Goal: Task Accomplishment & Management: Manage account settings

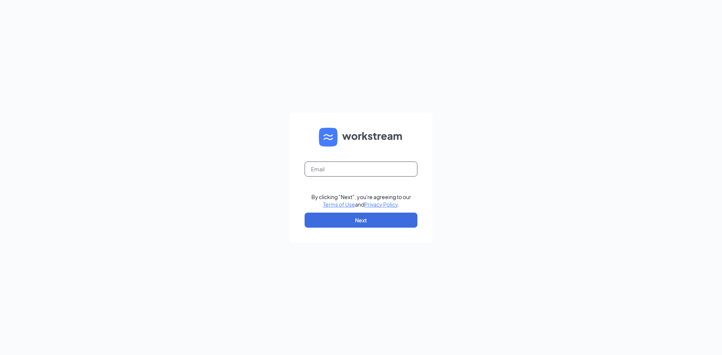
click at [371, 170] on input "text" at bounding box center [361, 169] width 113 height 15
type input "sharondburns46@gmail.com"
click at [383, 219] on button "Next" at bounding box center [361, 220] width 113 height 15
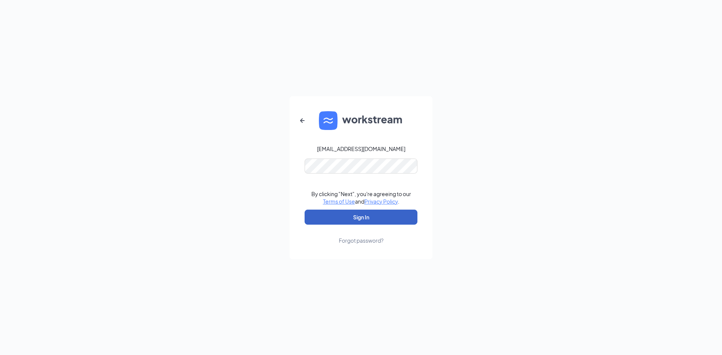
click at [391, 217] on button "Sign In" at bounding box center [361, 217] width 113 height 15
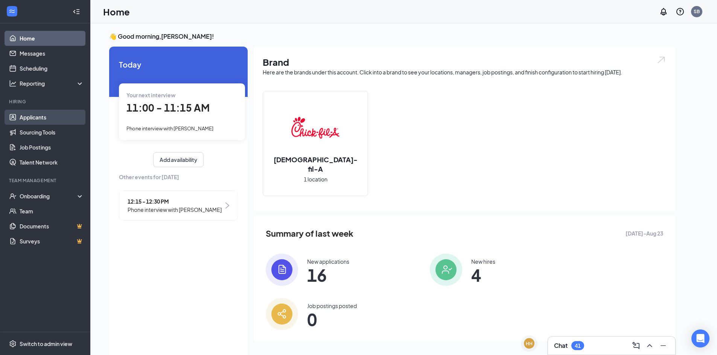
click at [60, 117] on link "Applicants" at bounding box center [52, 117] width 64 height 15
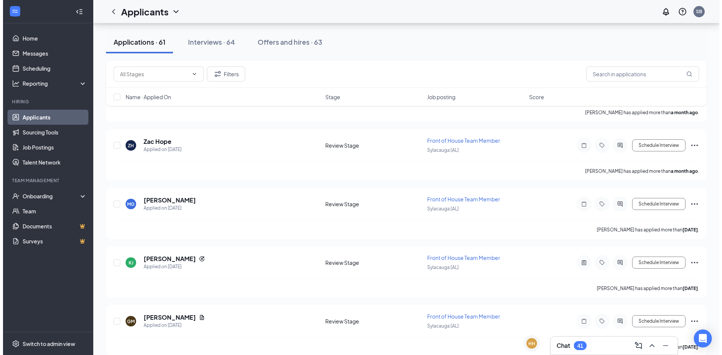
scroll to position [3372, 0]
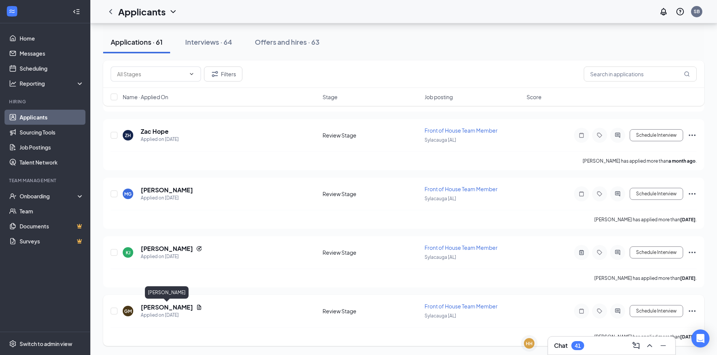
click at [163, 308] on h5 "Gracelynn Mobbs" at bounding box center [167, 308] width 52 height 8
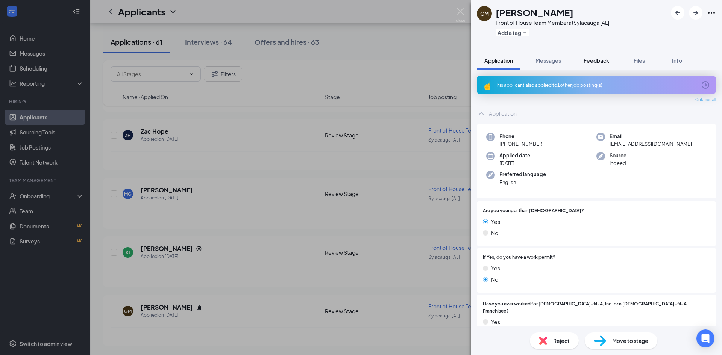
click at [596, 58] on span "Feedback" at bounding box center [597, 60] width 26 height 7
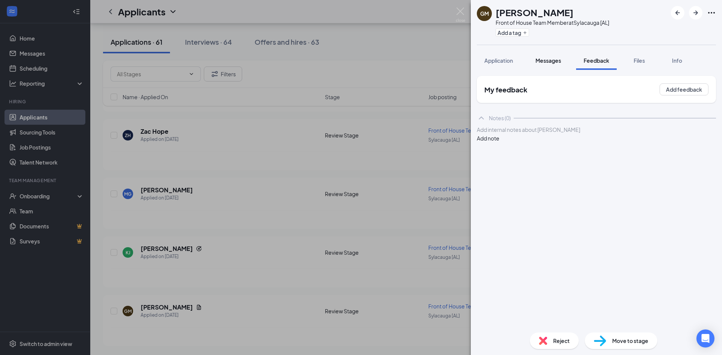
click at [552, 58] on span "Messages" at bounding box center [549, 60] width 26 height 7
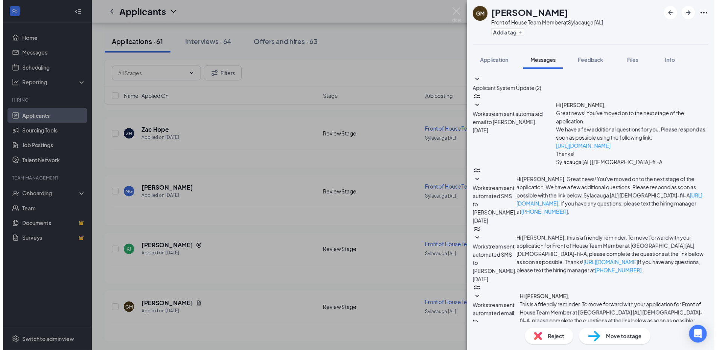
scroll to position [82, 0]
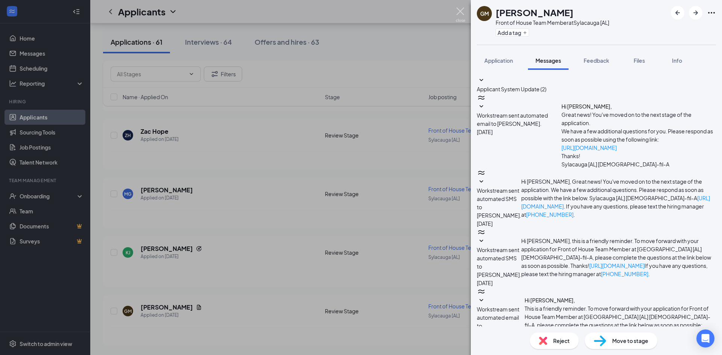
click at [459, 12] on img at bounding box center [460, 15] width 9 height 15
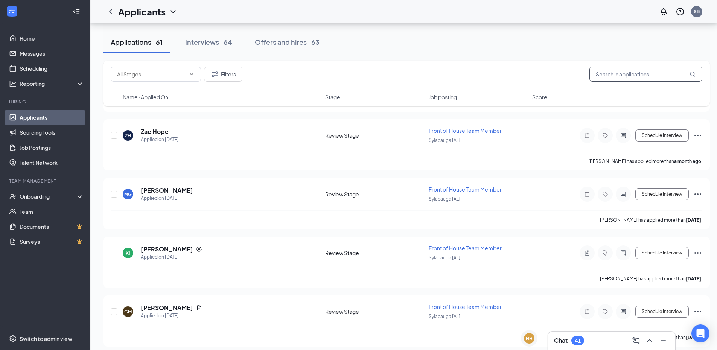
click at [624, 74] on input "text" at bounding box center [645, 74] width 113 height 15
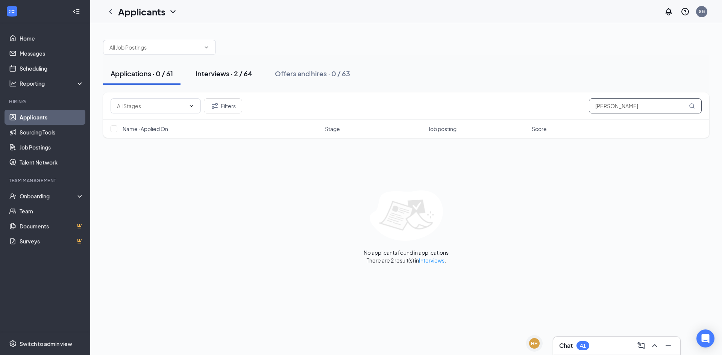
type input "james duncan"
click at [219, 76] on div "Interviews · 2 / 64" at bounding box center [224, 73] width 57 height 9
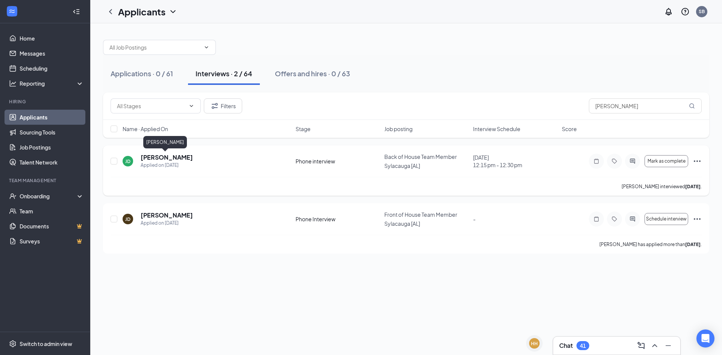
click at [164, 155] on h5 "James Duncan" at bounding box center [167, 157] width 52 height 8
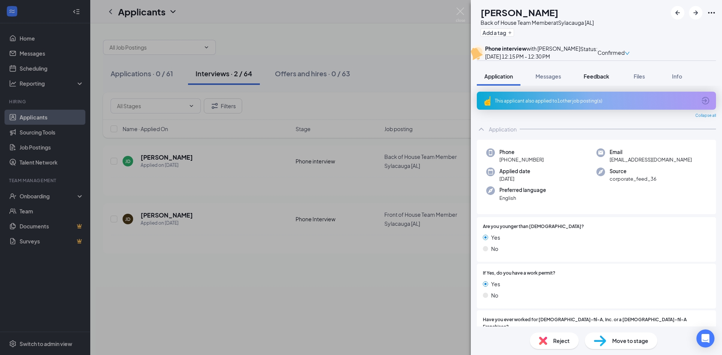
click at [598, 80] on span "Feedback" at bounding box center [597, 76] width 26 height 7
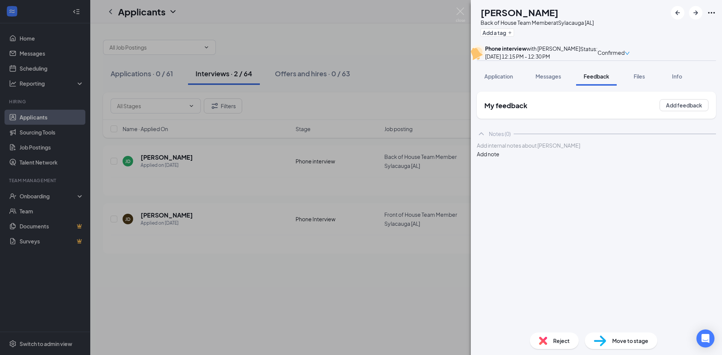
click at [499, 158] on button "Add note" at bounding box center [488, 154] width 23 height 8
drag, startPoint x: 530, startPoint y: 168, endPoint x: 513, endPoint y: 171, distance: 17.6
click at [513, 158] on div "Add internal notes about James Duncan Add note" at bounding box center [596, 149] width 239 height 17
click at [512, 150] on div at bounding box center [596, 146] width 238 height 8
click at [603, 158] on div "applicant didn't answer the phone on schedule Interview I tried several times c…" at bounding box center [596, 150] width 238 height 16
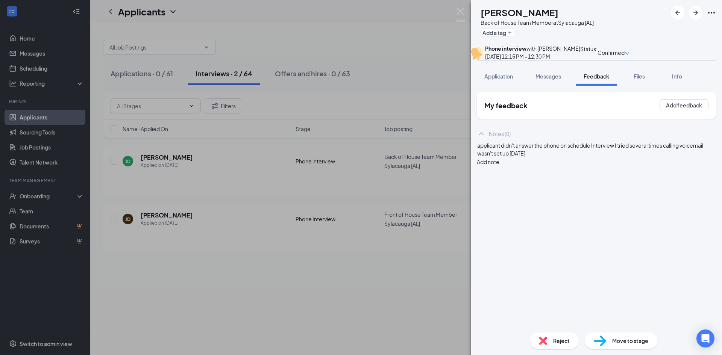
click at [499, 166] on button "Add note" at bounding box center [488, 162] width 23 height 8
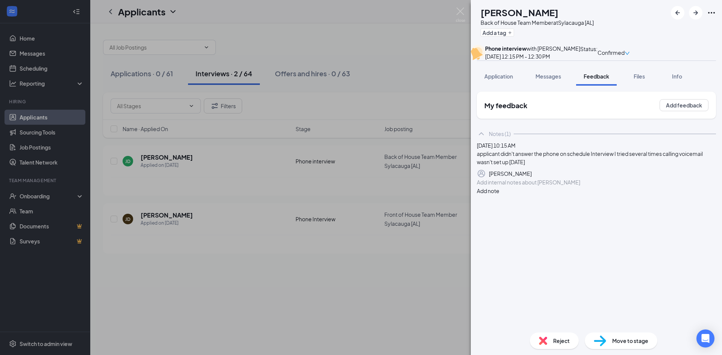
click at [557, 336] on div "Reject" at bounding box center [554, 341] width 49 height 17
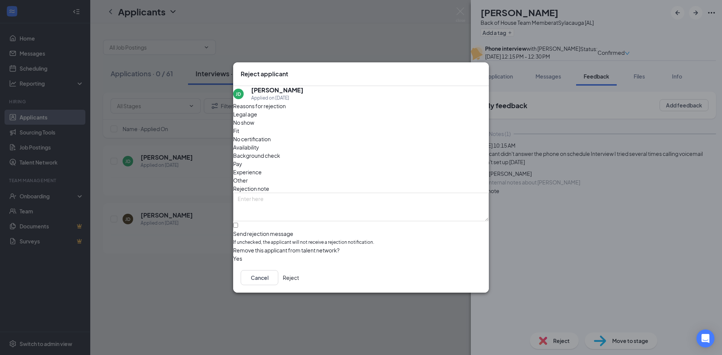
click at [299, 275] on button "Reject" at bounding box center [291, 277] width 16 height 15
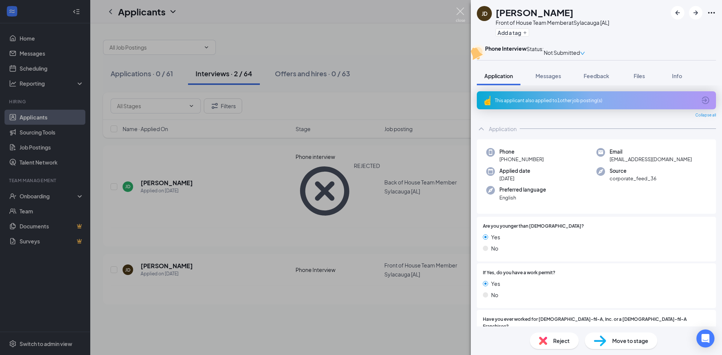
click at [460, 12] on img at bounding box center [460, 15] width 9 height 15
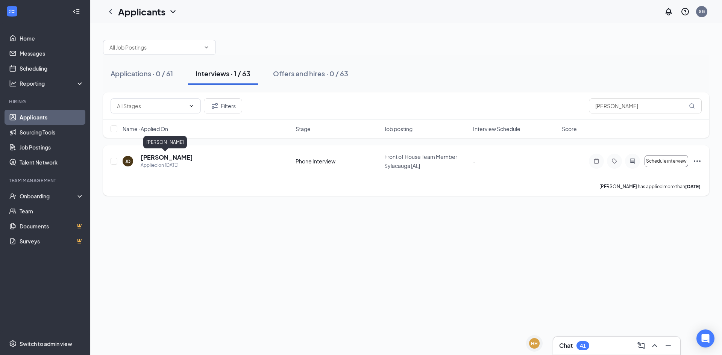
click at [173, 155] on h5 "James Duncan" at bounding box center [167, 157] width 52 height 8
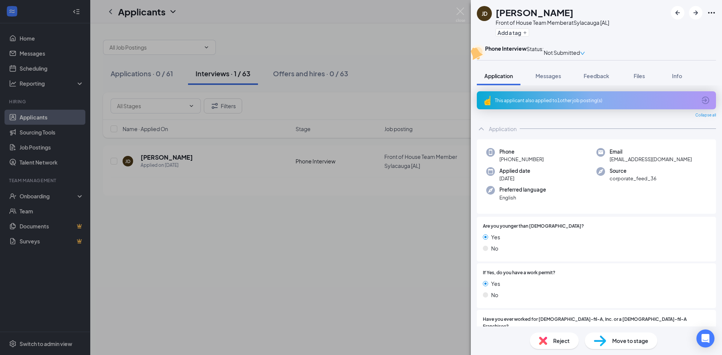
click at [554, 340] on span "Reject" at bounding box center [561, 341] width 17 height 8
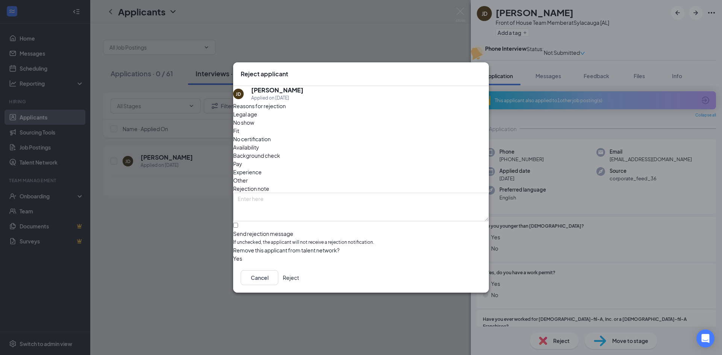
click at [299, 279] on button "Reject" at bounding box center [291, 277] width 16 height 15
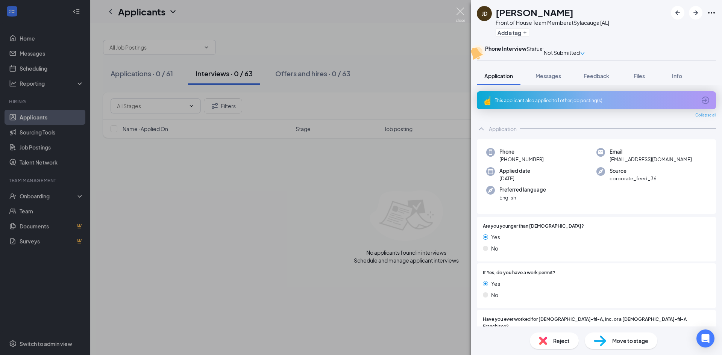
click at [462, 13] on img at bounding box center [460, 15] width 9 height 15
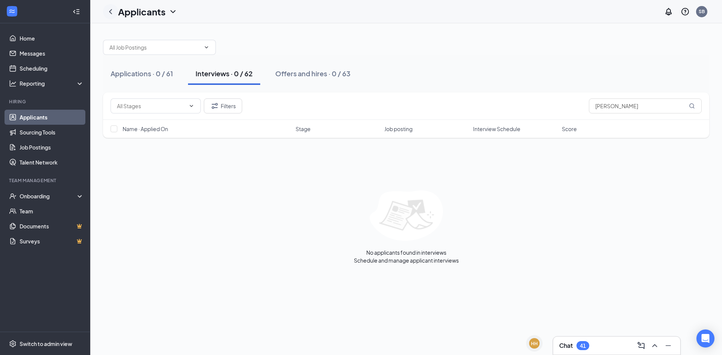
click at [108, 12] on icon "ChevronLeft" at bounding box center [110, 11] width 9 height 9
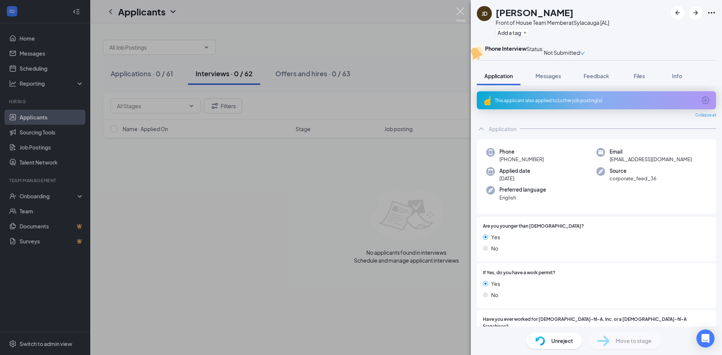
click at [462, 12] on img at bounding box center [460, 15] width 9 height 15
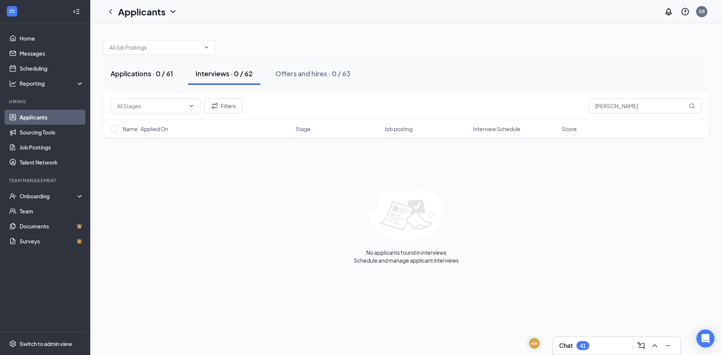
click at [141, 75] on div "Applications · 0 / 61" at bounding box center [142, 73] width 62 height 9
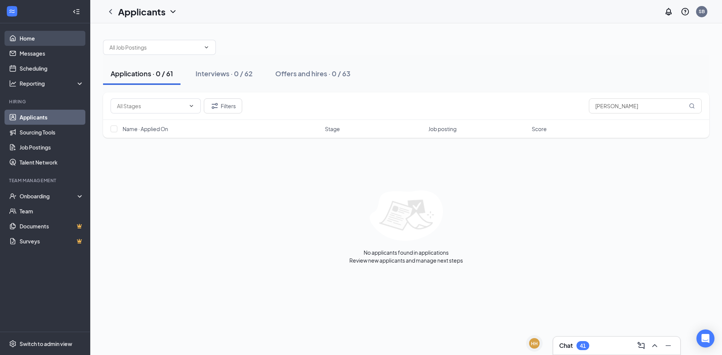
click at [60, 40] on link "Home" at bounding box center [52, 38] width 64 height 15
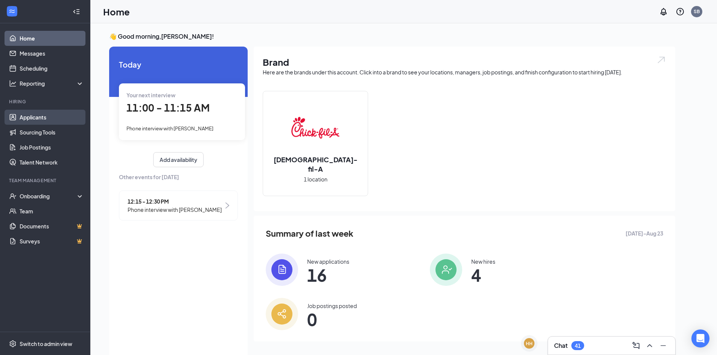
click at [55, 115] on link "Applicants" at bounding box center [52, 117] width 64 height 15
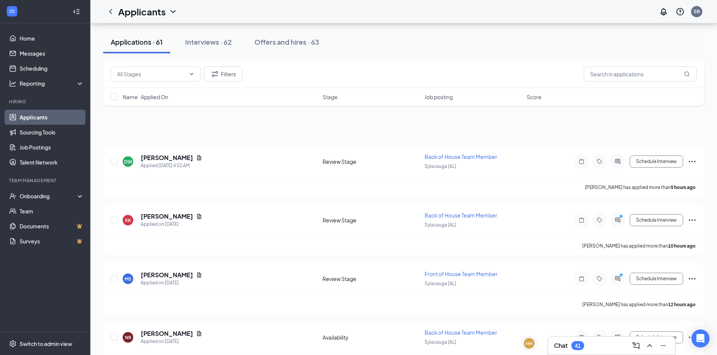
scroll to position [311, 0]
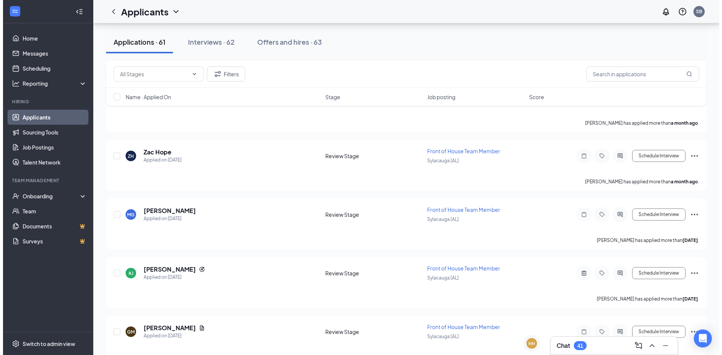
scroll to position [3372, 0]
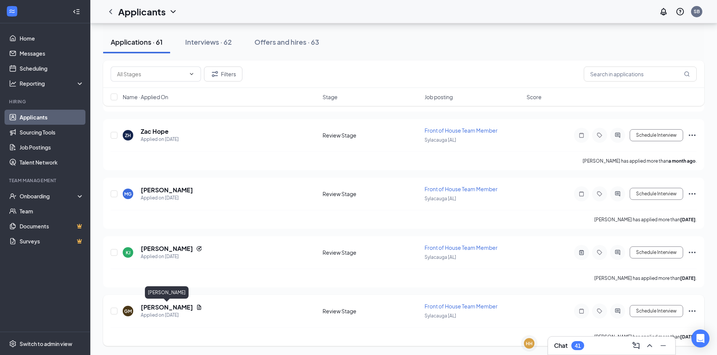
click at [178, 307] on h5 "Gracelynn Mobbs" at bounding box center [167, 308] width 52 height 8
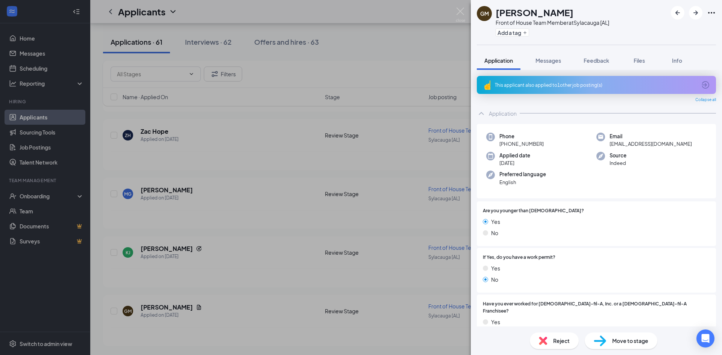
click at [564, 84] on div "This applicant also applied to 1 other job posting(s)" at bounding box center [596, 85] width 202 height 6
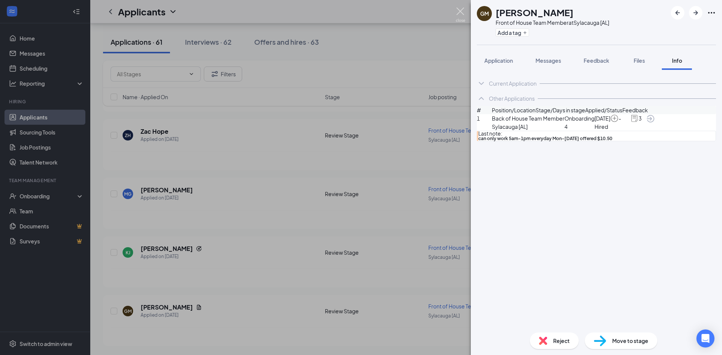
click at [459, 14] on img at bounding box center [460, 15] width 9 height 15
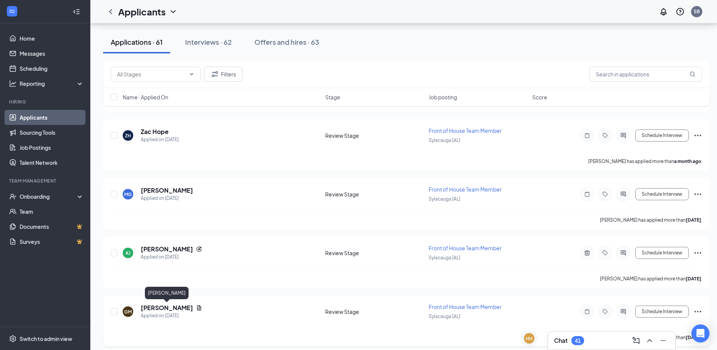
click at [156, 309] on h5 "Gracelynn Mobbs" at bounding box center [167, 308] width 52 height 8
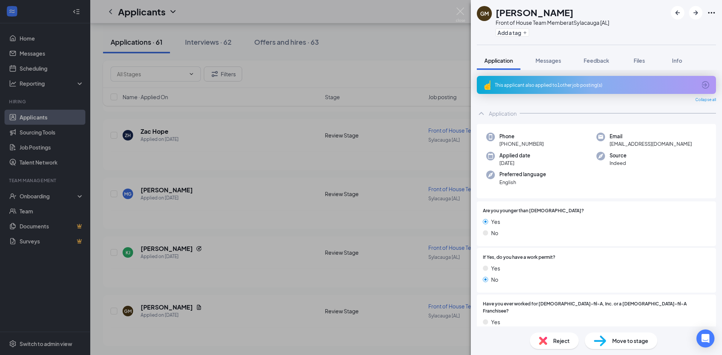
click at [628, 85] on div "This applicant also applied to 1 other job posting(s)" at bounding box center [596, 85] width 202 height 6
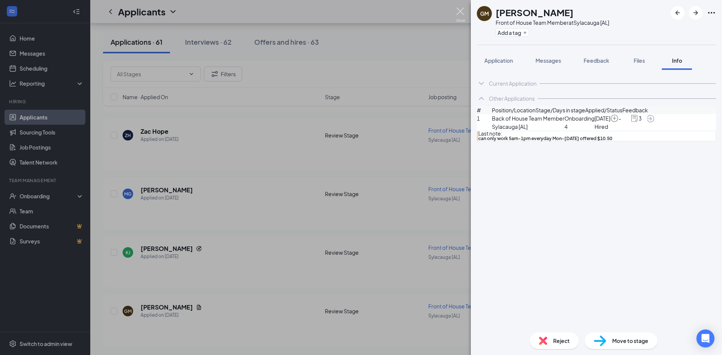
click at [460, 14] on img at bounding box center [460, 15] width 9 height 15
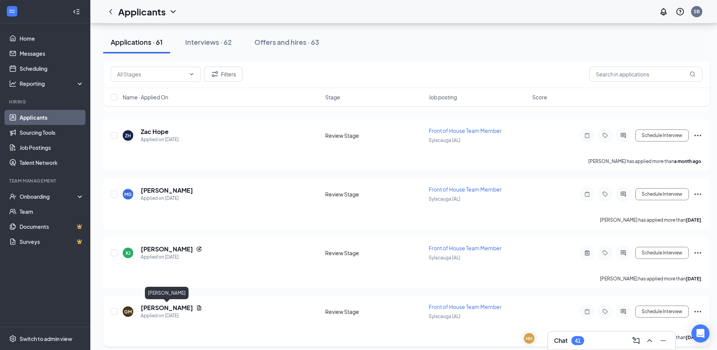
click at [174, 305] on h5 "Gracelynn Mobbs" at bounding box center [167, 308] width 52 height 8
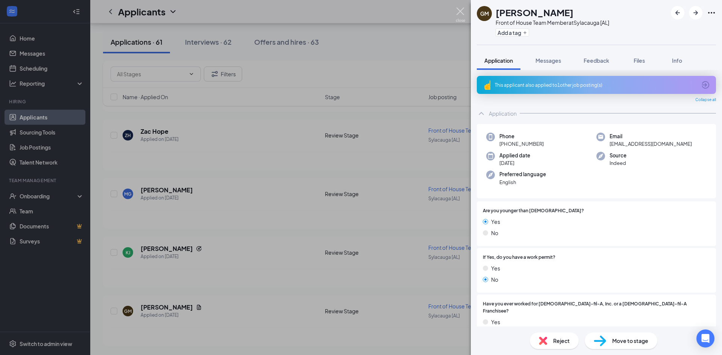
click at [458, 17] on img at bounding box center [460, 15] width 9 height 15
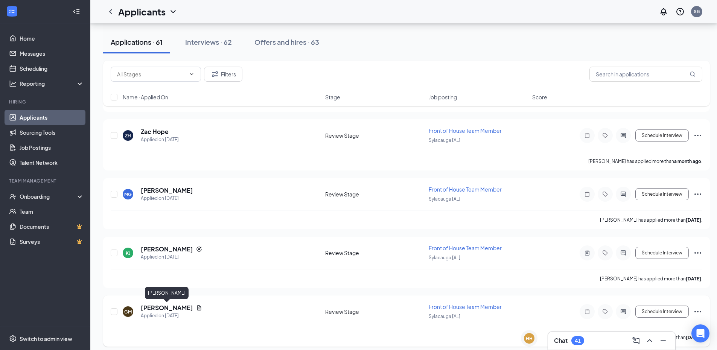
click at [180, 307] on h5 "Gracelynn Mobbs" at bounding box center [167, 308] width 52 height 8
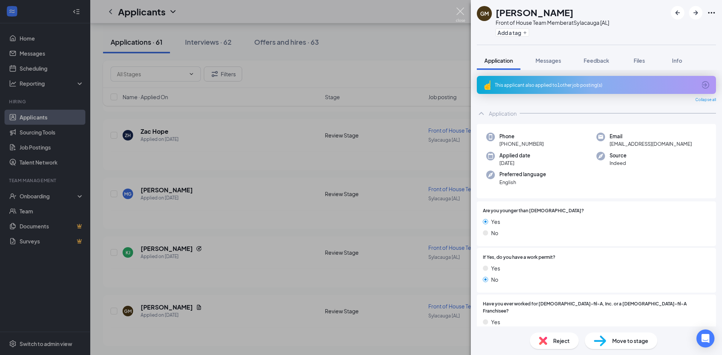
click at [462, 14] on img at bounding box center [460, 15] width 9 height 15
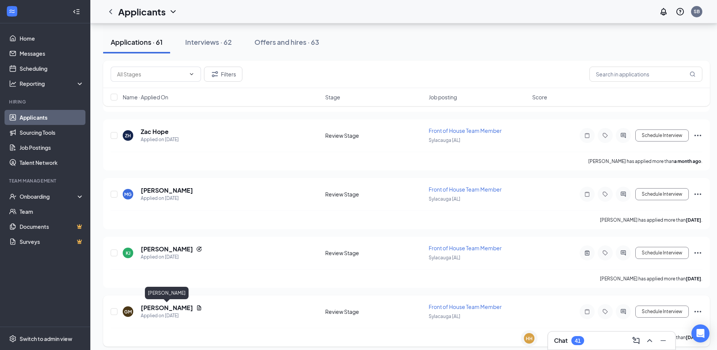
click at [159, 309] on h5 "Gracelynn Mobbs" at bounding box center [167, 308] width 52 height 8
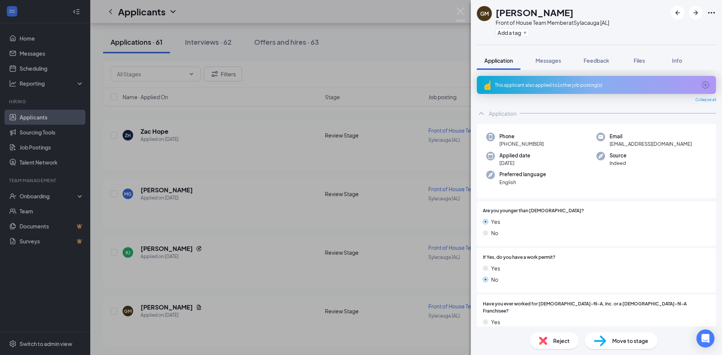
click at [600, 79] on div "This applicant also applied to 1 other job posting(s)" at bounding box center [596, 85] width 239 height 18
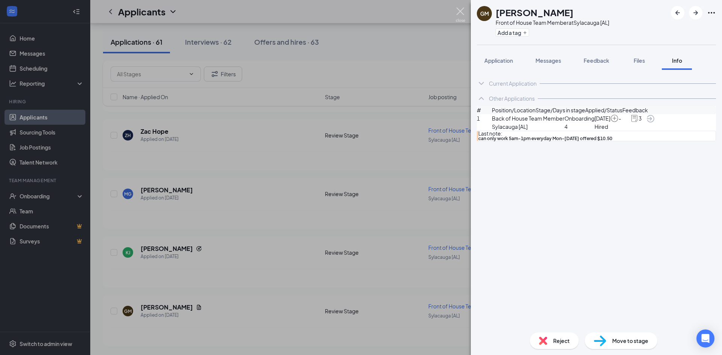
click at [464, 9] on img at bounding box center [460, 15] width 9 height 15
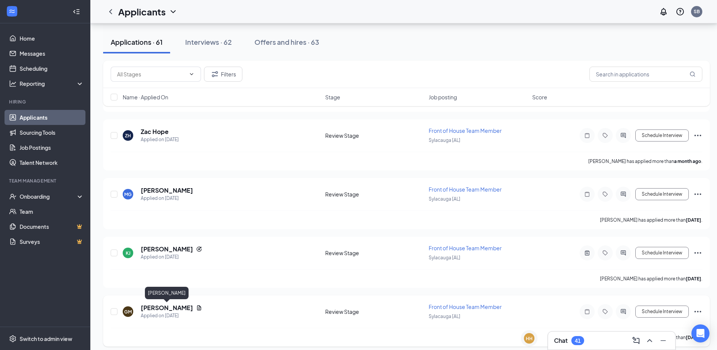
click at [172, 308] on h5 "Gracelynn Mobbs" at bounding box center [167, 308] width 52 height 8
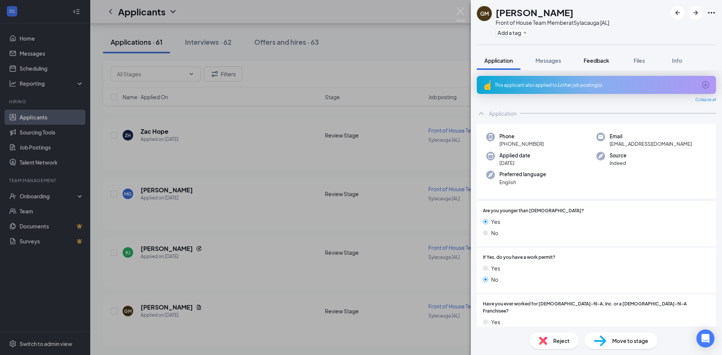
click at [605, 59] on span "Feedback" at bounding box center [597, 60] width 26 height 7
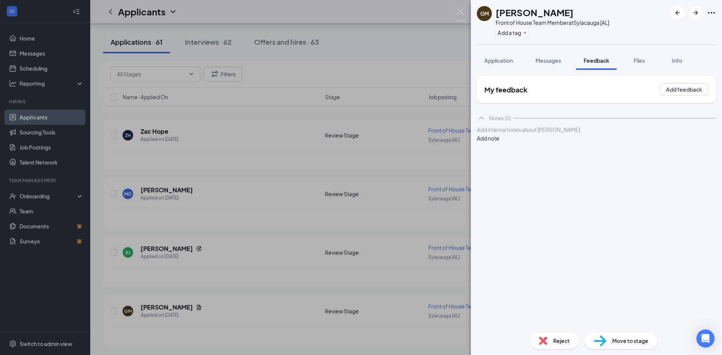
click at [499, 137] on button "Add note" at bounding box center [488, 138] width 23 height 8
click at [536, 134] on div at bounding box center [596, 130] width 238 height 8
click at [499, 138] on button "Add note" at bounding box center [488, 138] width 23 height 8
click at [548, 342] on div "Reject" at bounding box center [554, 341] width 49 height 17
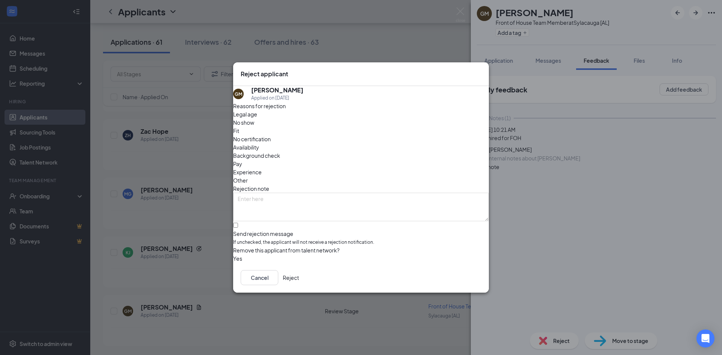
click at [299, 275] on button "Reject" at bounding box center [291, 277] width 16 height 15
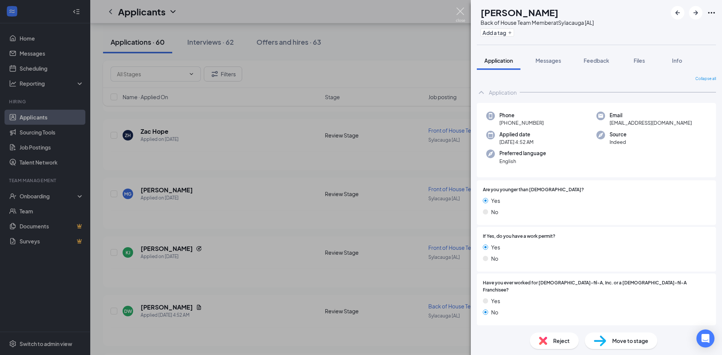
click at [463, 10] on img at bounding box center [460, 15] width 9 height 15
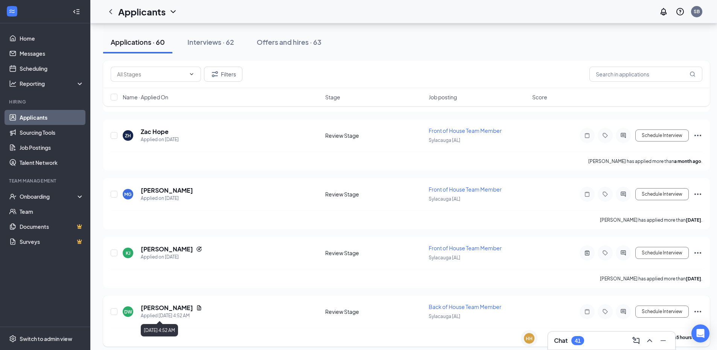
click at [165, 312] on div "Applied Today 4:52 AM" at bounding box center [171, 316] width 61 height 8
click at [164, 310] on h5 "Dahasia Williams" at bounding box center [167, 308] width 52 height 8
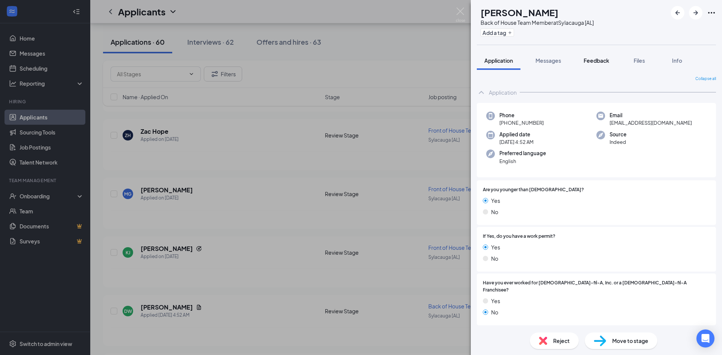
click at [599, 57] on span "Feedback" at bounding box center [597, 60] width 26 height 7
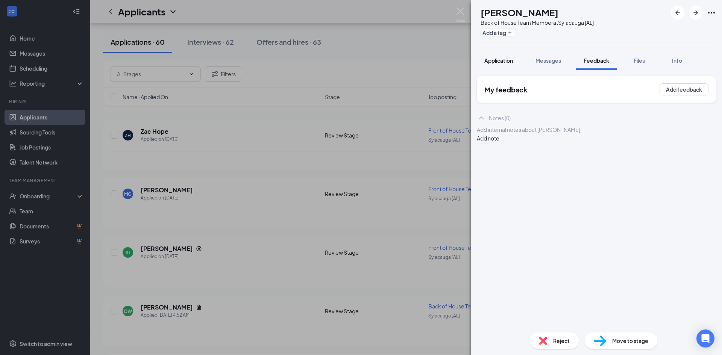
click at [506, 56] on button "Application" at bounding box center [499, 60] width 44 height 19
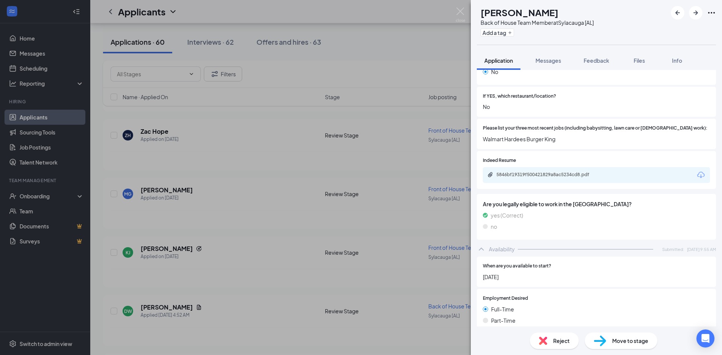
scroll to position [226, 0]
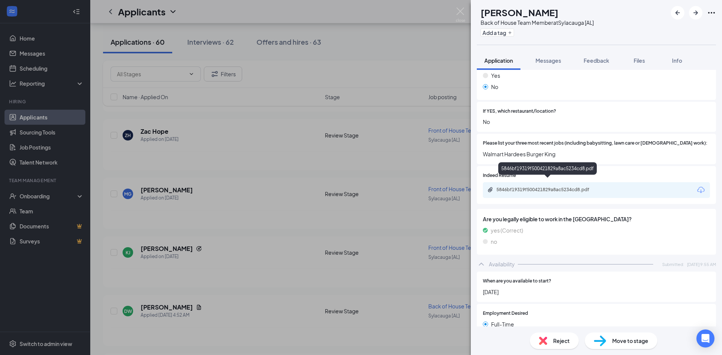
click at [571, 187] on div "5846bf19319f500421829a8ac5234cd8.pdf" at bounding box center [548, 190] width 105 height 6
click at [554, 187] on div "5846bf19319f500421829a8ac5234cd8.pdf" at bounding box center [548, 190] width 105 height 6
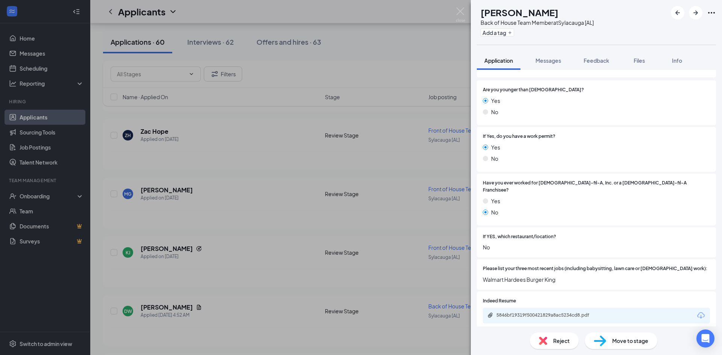
scroll to position [40, 0]
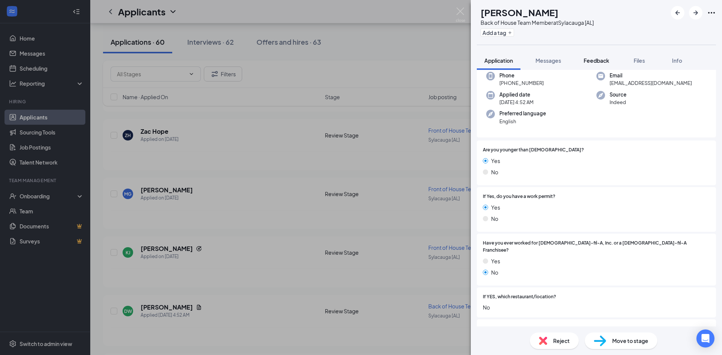
click at [596, 60] on span "Feedback" at bounding box center [597, 60] width 26 height 7
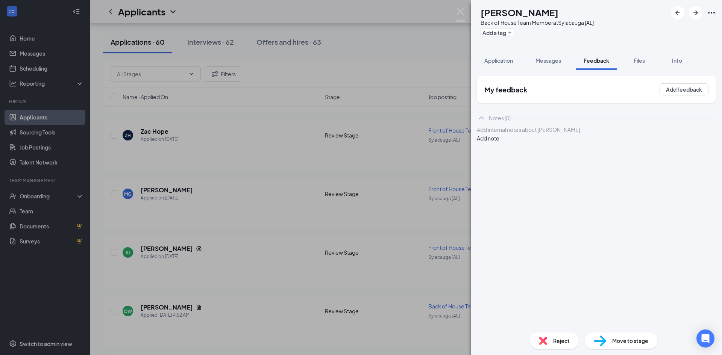
click at [499, 137] on button "Add note" at bounding box center [488, 138] width 23 height 8
click at [496, 134] on div at bounding box center [596, 130] width 238 height 8
drag, startPoint x: 671, startPoint y: 140, endPoint x: 692, endPoint y: 141, distance: 21.1
click at [688, 138] on div "Applicant has had alot of jobs some very short employment on the application un…" at bounding box center [596, 138] width 239 height 25
click at [499, 142] on button "Add note" at bounding box center [488, 146] width 23 height 8
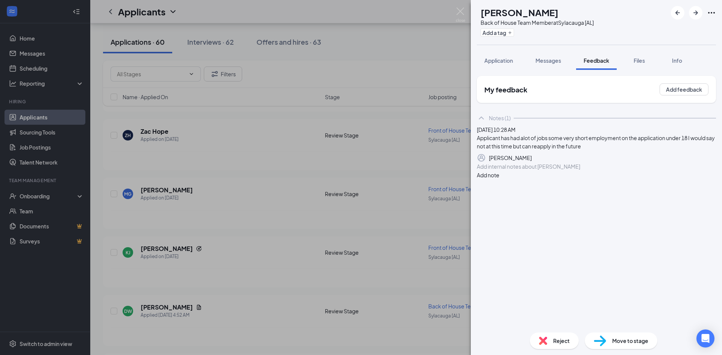
click at [566, 339] on span "Reject" at bounding box center [561, 341] width 17 height 8
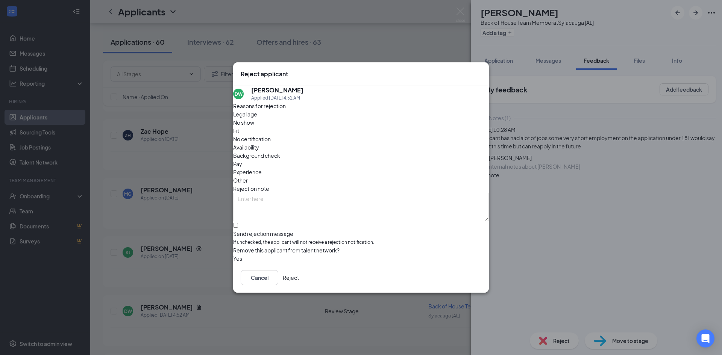
click at [299, 278] on button "Reject" at bounding box center [291, 277] width 16 height 15
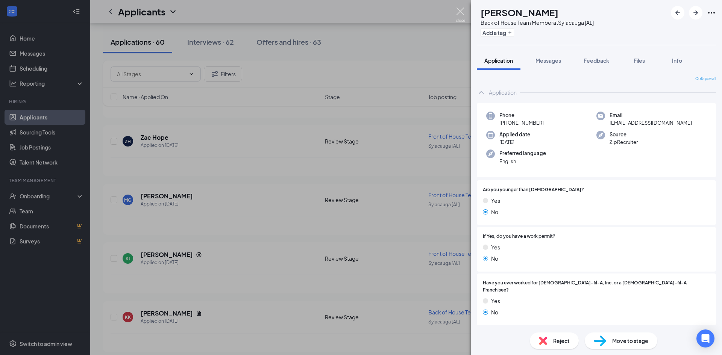
click at [462, 11] on img at bounding box center [460, 15] width 9 height 15
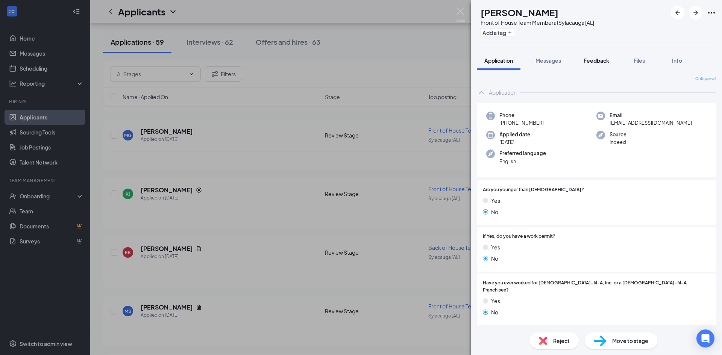
click at [603, 59] on span "Feedback" at bounding box center [597, 60] width 26 height 7
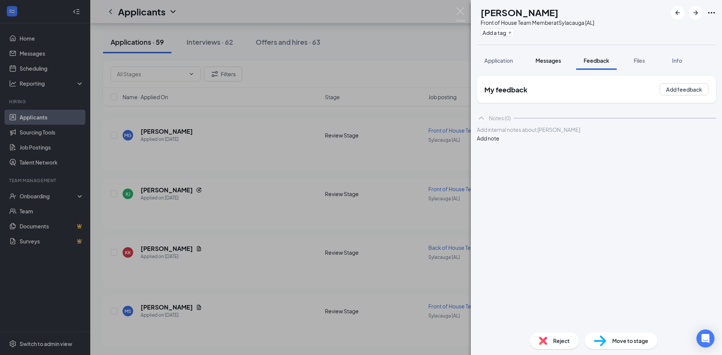
click at [548, 59] on span "Messages" at bounding box center [549, 60] width 26 height 7
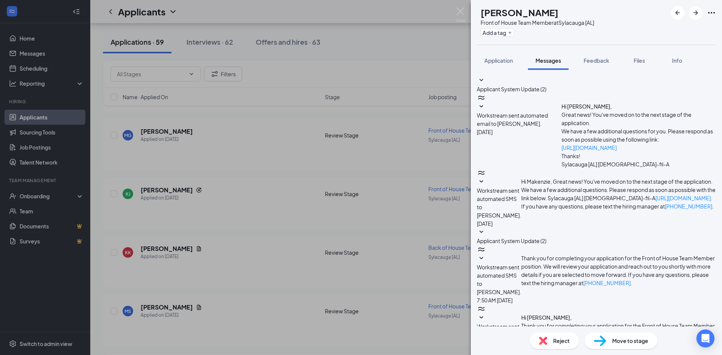
scroll to position [52, 0]
click at [460, 13] on img at bounding box center [460, 15] width 9 height 15
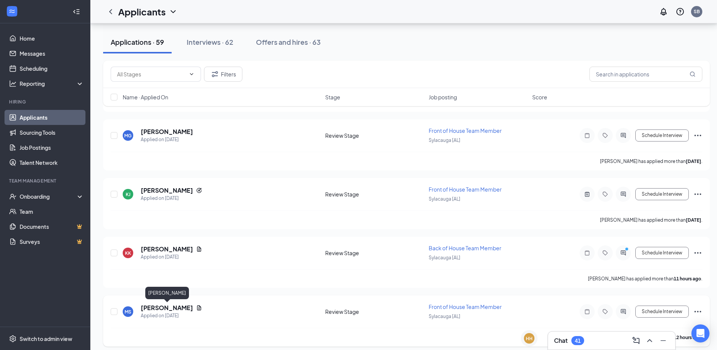
click at [176, 308] on h5 "Makenzie Seymour" at bounding box center [167, 308] width 52 height 8
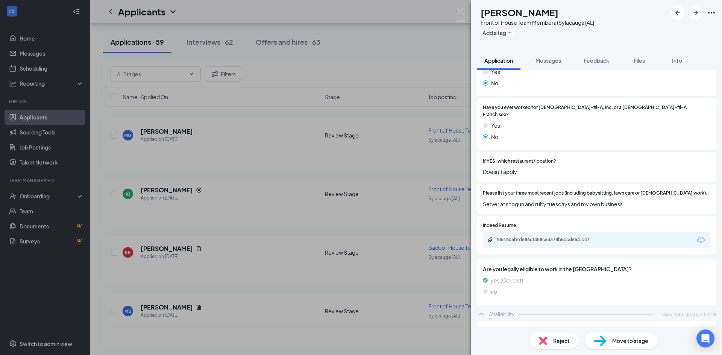
scroll to position [181, 0]
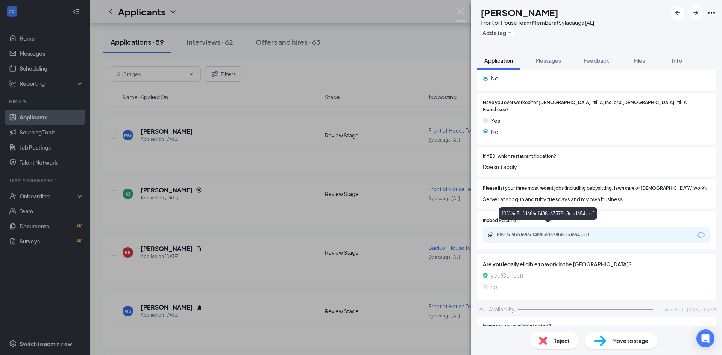
click at [522, 232] on div "f0516c5bfd686cf488c63378b8ccd654.pdf" at bounding box center [548, 235] width 105 height 6
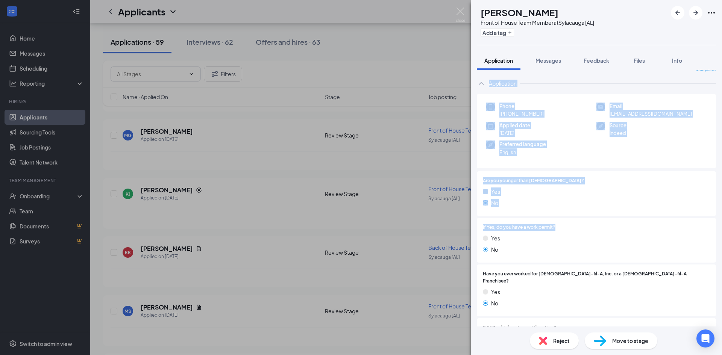
scroll to position [0, 0]
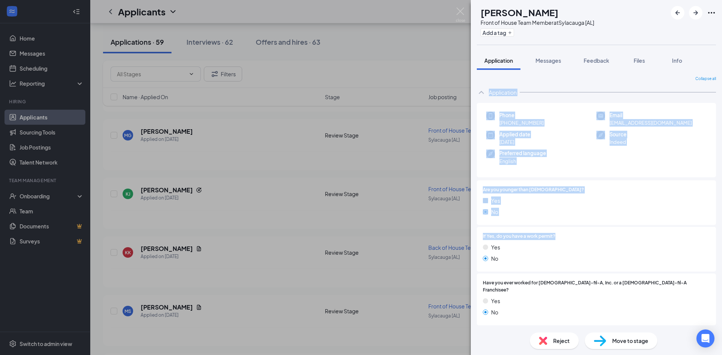
drag, startPoint x: 715, startPoint y: 82, endPoint x: 719, endPoint y: 71, distance: 11.5
click at [719, 71] on div "Collapse all Application Phone +1 (205) 517-1504 Email kenziekay433@icloud.com …" at bounding box center [596, 198] width 251 height 257
click at [704, 153] on div "Phone +1 (205) 517-1504 Email kenziekay433@icloud.com Applied date Aug 25 Sourc…" at bounding box center [596, 140] width 239 height 75
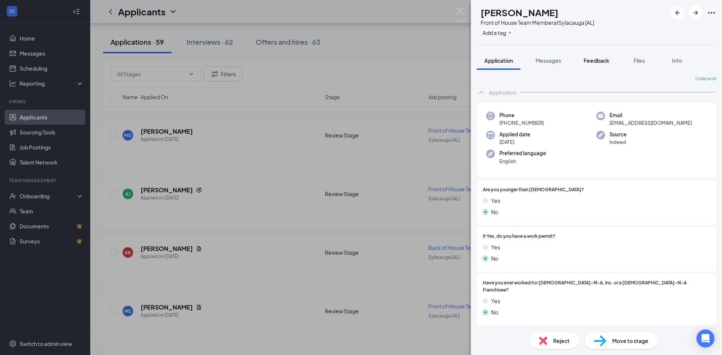
click at [593, 54] on button "Feedback" at bounding box center [596, 60] width 41 height 19
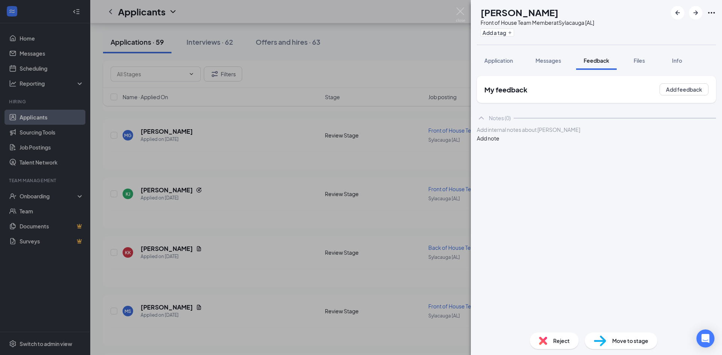
click at [499, 140] on button "Add note" at bounding box center [488, 138] width 23 height 8
click at [525, 134] on div at bounding box center [596, 130] width 238 height 8
click at [496, 63] on span "Application" at bounding box center [498, 60] width 29 height 7
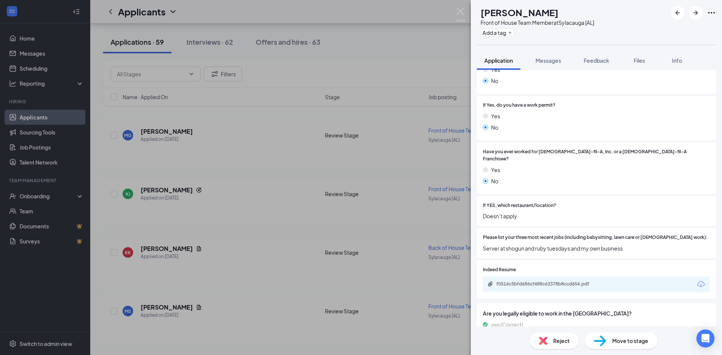
scroll to position [135, 0]
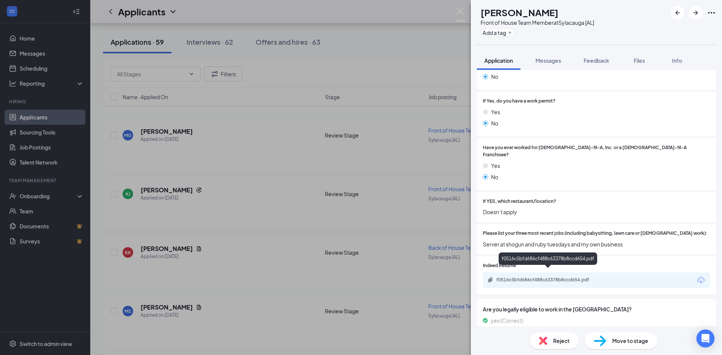
click at [569, 277] on div "f0516c5bfd686cf488c63378b8ccd654.pdf" at bounding box center [548, 280] width 105 height 6
click at [600, 59] on span "Feedback" at bounding box center [597, 60] width 26 height 7
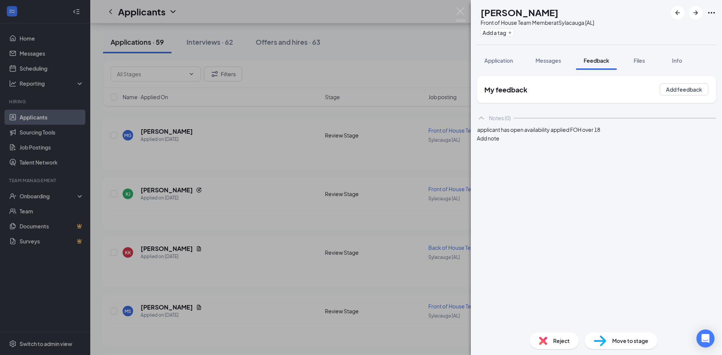
click at [627, 134] on div "applicant has open availability applied FOH over 18" at bounding box center [596, 130] width 238 height 8
click at [499, 142] on button "Add note" at bounding box center [488, 146] width 23 height 8
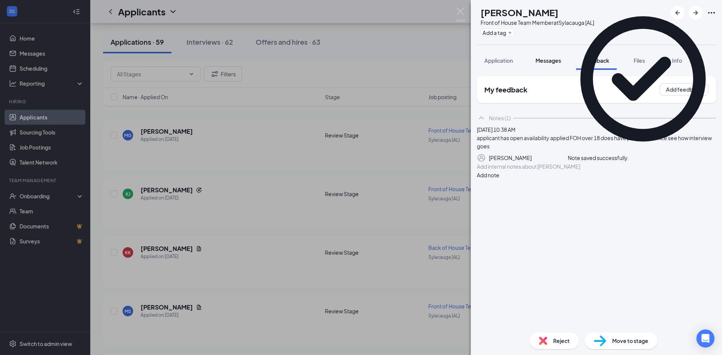
click at [545, 57] on span "Messages" at bounding box center [549, 60] width 26 height 7
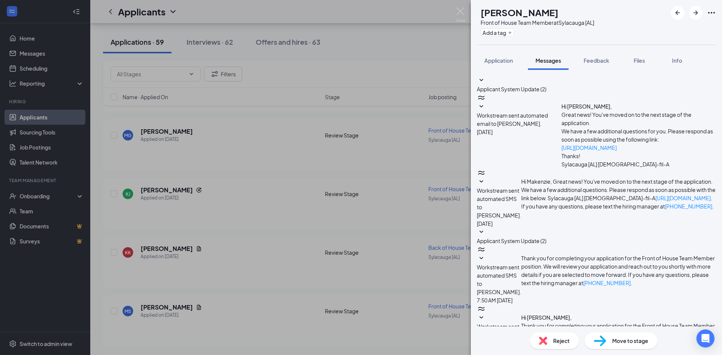
scroll to position [52, 0]
click at [616, 341] on span "Move to stage" at bounding box center [630, 341] width 36 height 8
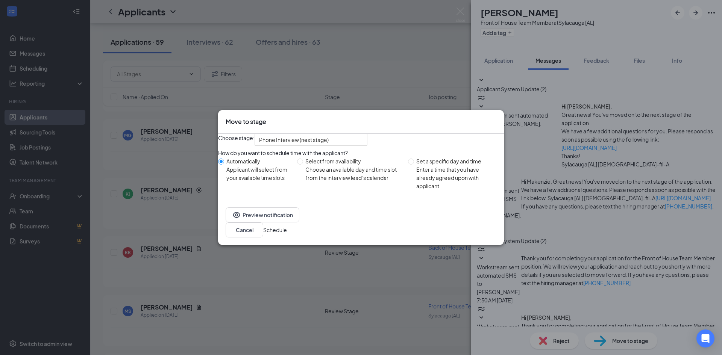
click at [287, 234] on button "Schedule" at bounding box center [275, 230] width 24 height 8
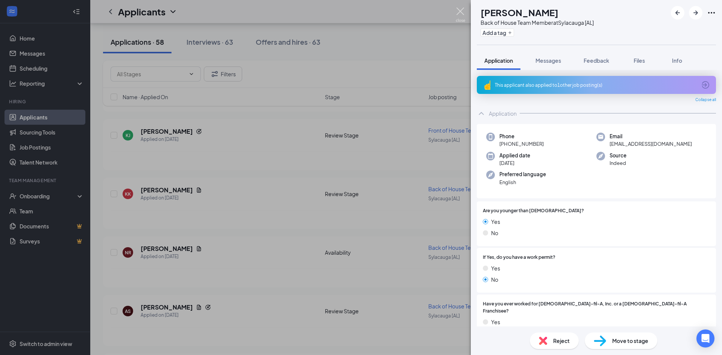
click at [463, 8] on img at bounding box center [460, 15] width 9 height 15
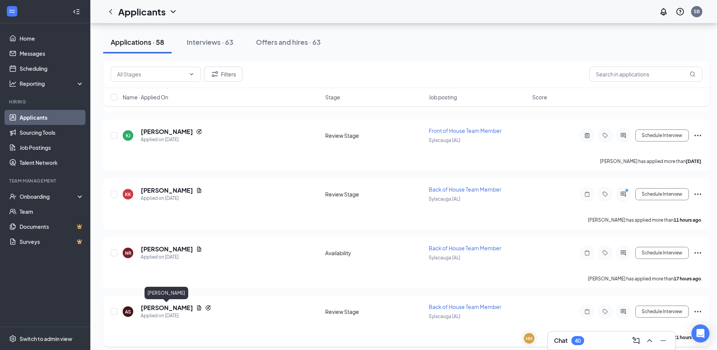
click at [180, 309] on h5 "Anzilea Simmons" at bounding box center [167, 308] width 52 height 8
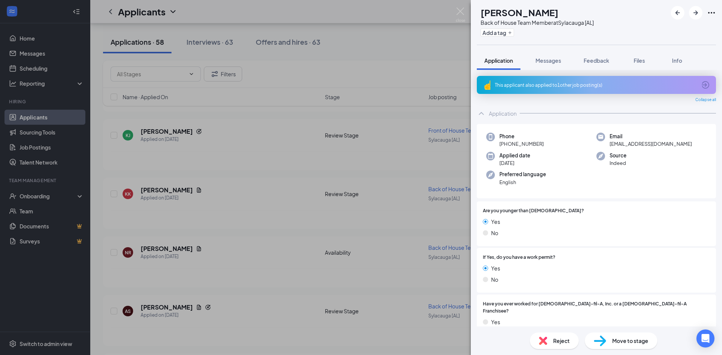
click at [580, 82] on div "This applicant also applied to 1 other job posting(s)" at bounding box center [596, 85] width 202 height 6
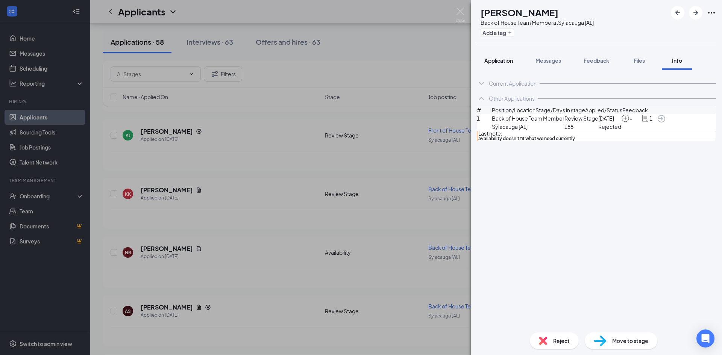
click at [503, 58] on span "Application" at bounding box center [498, 60] width 29 height 7
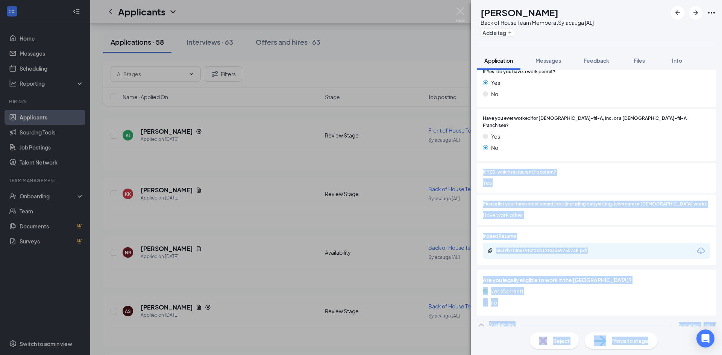
scroll to position [246, 0]
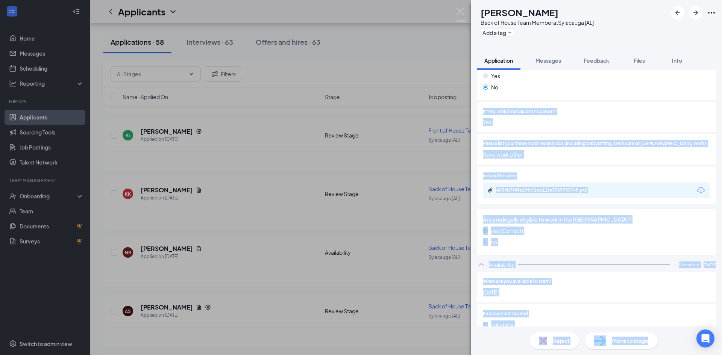
click at [713, 328] on div "AS Anzilea Simmons Back of House Team Member at Sylacauga [AL] Add a tag Applic…" at bounding box center [596, 177] width 251 height 355
click at [644, 216] on span "Are you legally eligible to work in the US?" at bounding box center [596, 220] width 227 height 8
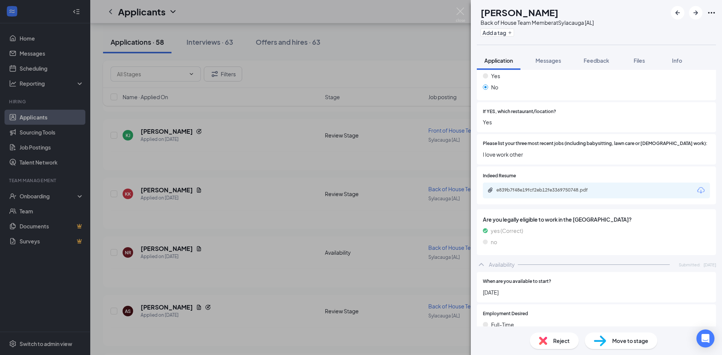
click at [669, 74] on div "Yes No" at bounding box center [596, 83] width 227 height 23
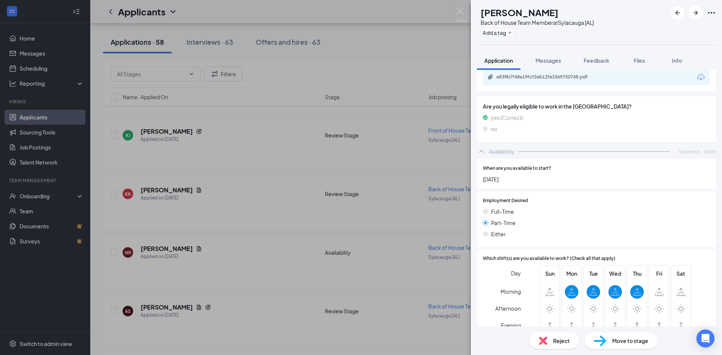
scroll to position [367, 0]
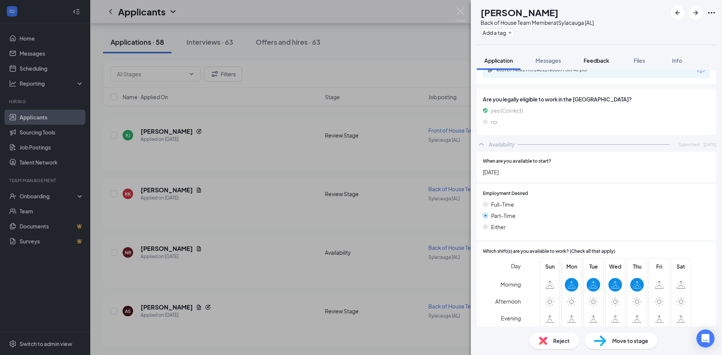
click at [601, 58] on span "Feedback" at bounding box center [597, 60] width 26 height 7
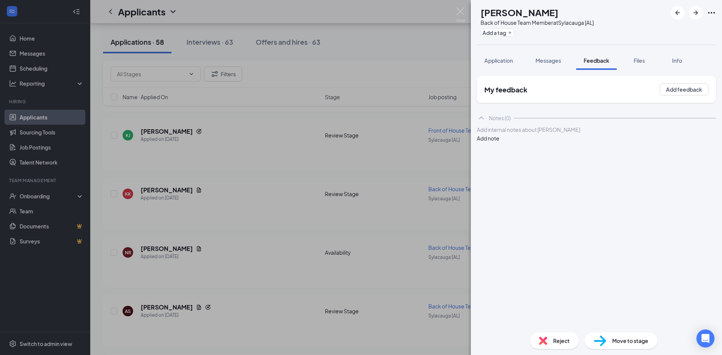
click at [499, 140] on button "Add note" at bounding box center [488, 138] width 23 height 8
click at [522, 134] on div at bounding box center [596, 130] width 238 height 8
drag, startPoint x: 692, startPoint y: 132, endPoint x: 689, endPoint y: 139, distance: 7.6
click at [691, 135] on div "applicant can't start work until Sept 4 and a very limited availability no week…" at bounding box center [596, 138] width 239 height 25
drag, startPoint x: 690, startPoint y: 138, endPoint x: 692, endPoint y: 132, distance: 6.7
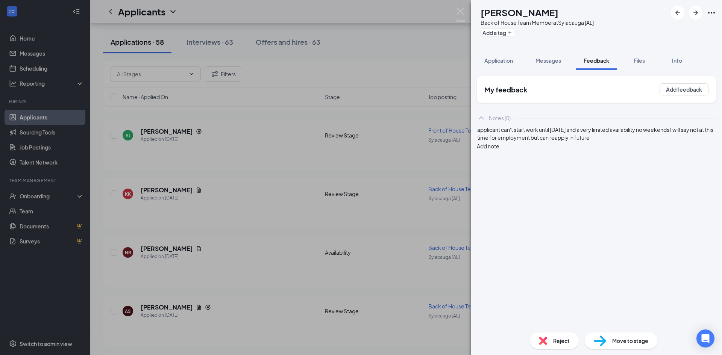
click at [499, 142] on button "Add note" at bounding box center [488, 146] width 23 height 8
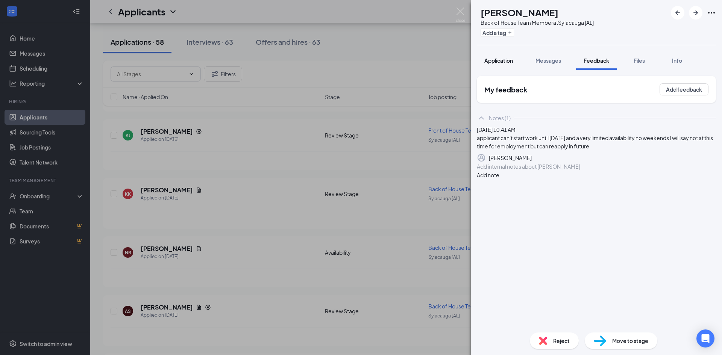
click at [503, 60] on span "Application" at bounding box center [498, 60] width 29 height 7
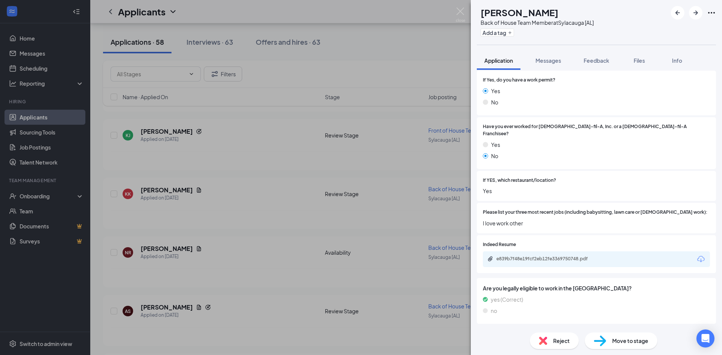
scroll to position [196, 0]
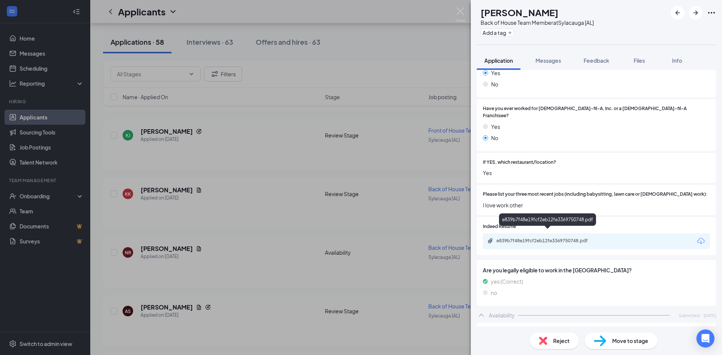
click at [542, 238] on div "e839b7f48e19fcf2eb12fe3369750748.pdf" at bounding box center [548, 241] width 105 height 6
click at [598, 57] on div "Feedback" at bounding box center [597, 61] width 26 height 8
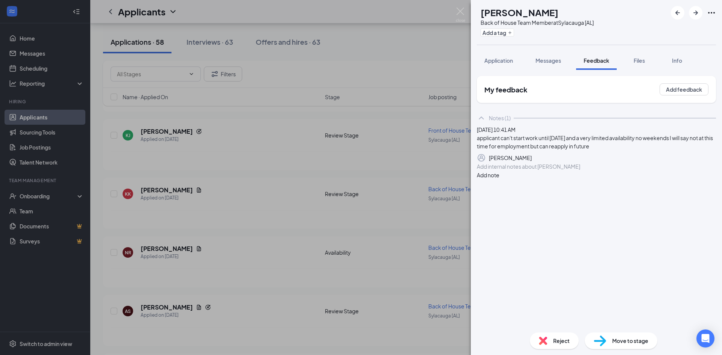
click at [532, 158] on icon "Pen" at bounding box center [532, 158] width 0 height 0
click at [656, 154] on div "applicant can't start work until Sept 4 and a very limited availability no week…" at bounding box center [596, 146] width 238 height 16
click at [520, 167] on button "Save" at bounding box center [513, 161] width 12 height 12
click at [506, 59] on span "Application" at bounding box center [498, 60] width 29 height 7
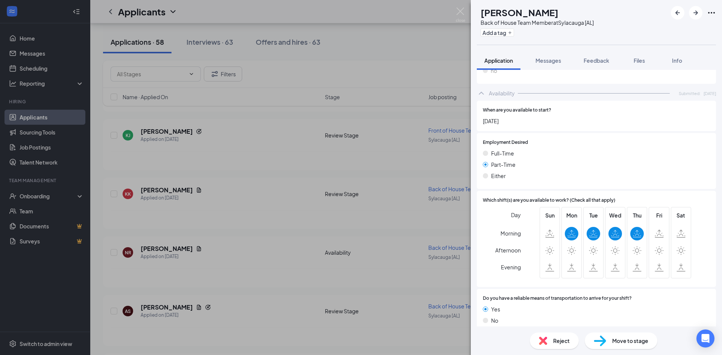
scroll to position [420, 0]
click at [556, 342] on span "Reject" at bounding box center [561, 341] width 17 height 8
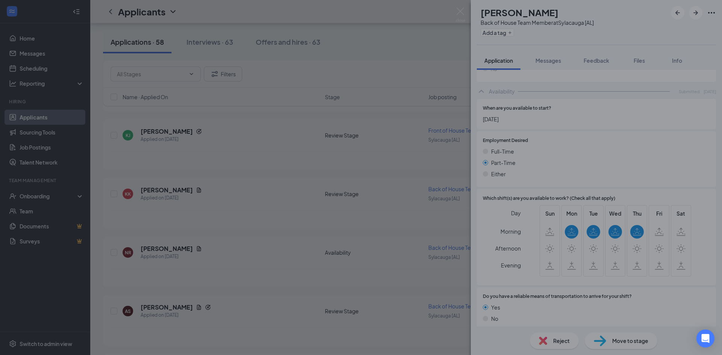
scroll to position [417, 0]
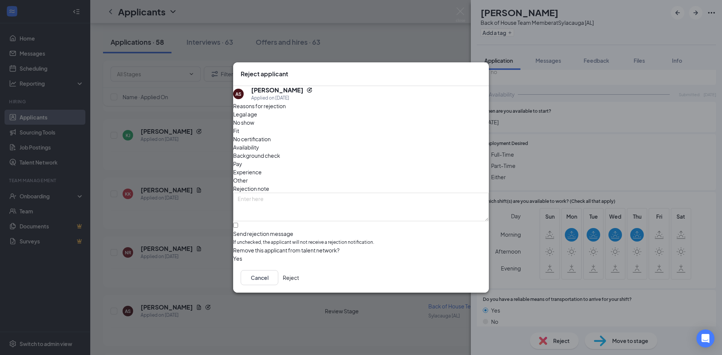
click at [299, 281] on button "Reject" at bounding box center [291, 277] width 16 height 15
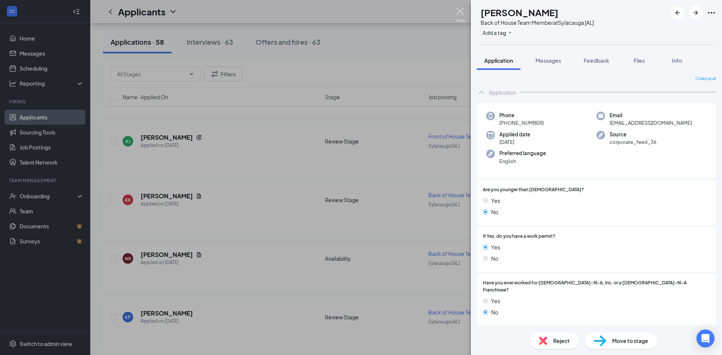
click at [462, 9] on img at bounding box center [460, 15] width 9 height 15
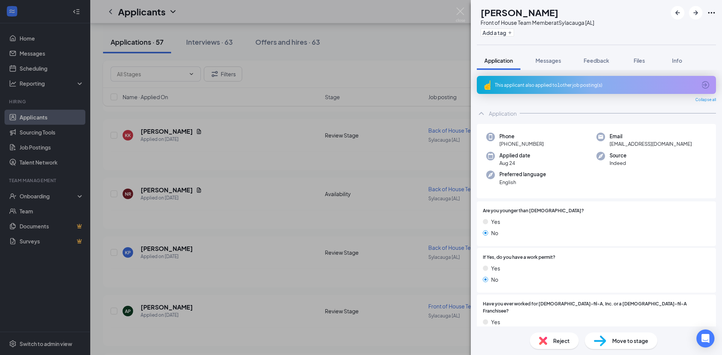
click at [570, 84] on div "This applicant also applied to 1 other job posting(s)" at bounding box center [596, 85] width 202 height 6
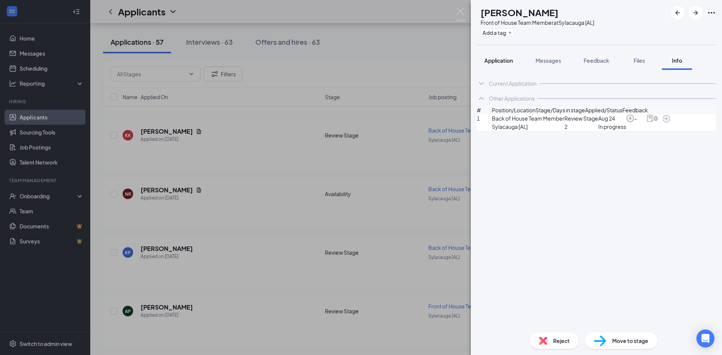
click at [500, 58] on span "Application" at bounding box center [498, 60] width 29 height 7
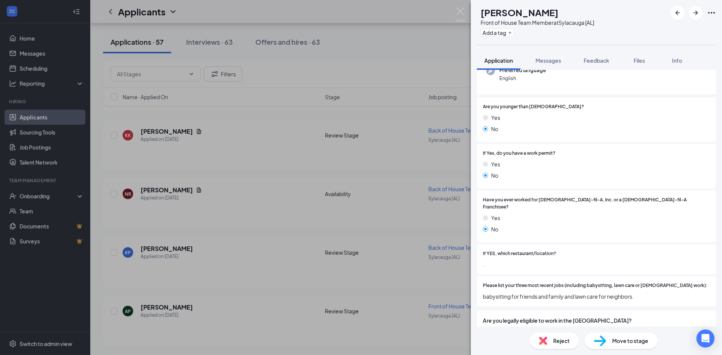
scroll to position [108, 0]
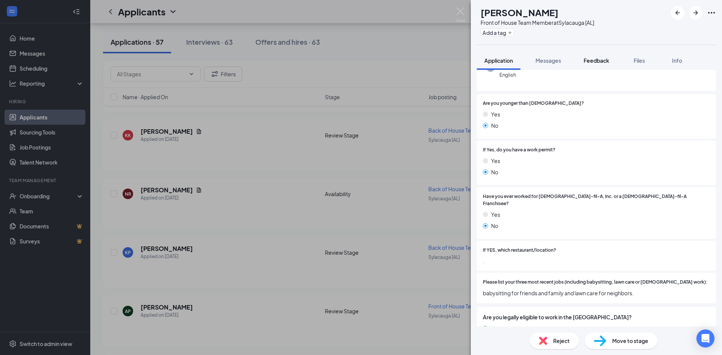
click at [596, 59] on span "Feedback" at bounding box center [597, 60] width 26 height 7
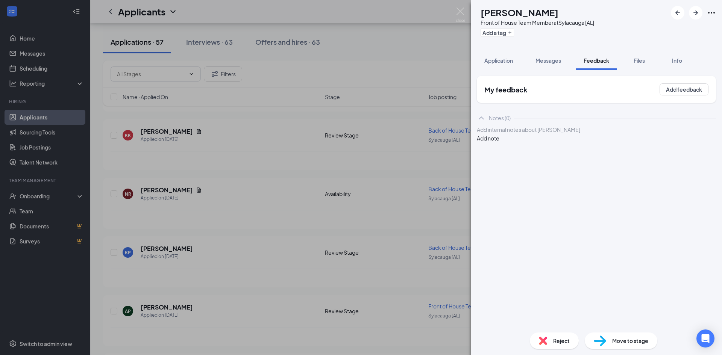
click at [499, 140] on button "Add note" at bounding box center [488, 138] width 23 height 8
click at [509, 134] on div at bounding box center [596, 130] width 238 height 8
click at [499, 142] on button "Add note" at bounding box center [488, 146] width 23 height 8
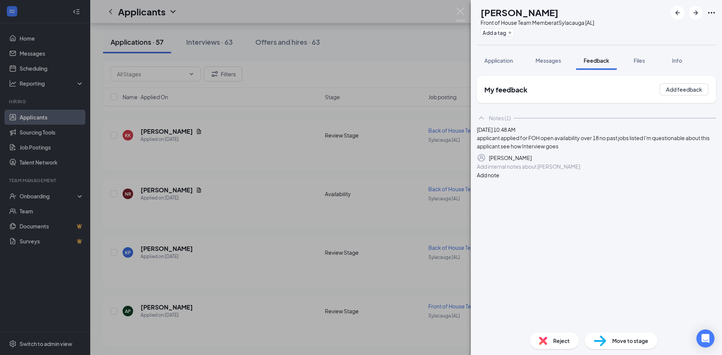
click at [628, 337] on span "Move to stage" at bounding box center [630, 341] width 36 height 8
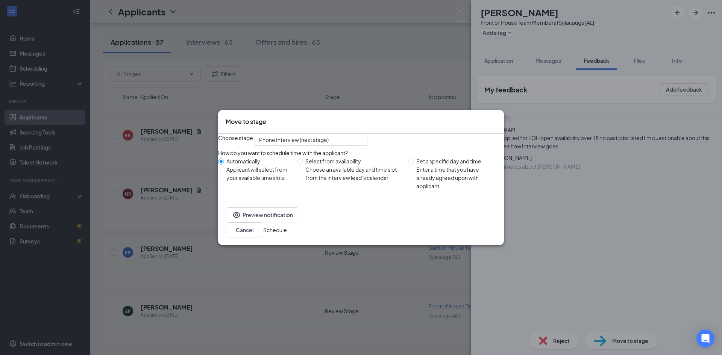
click at [287, 233] on button "Schedule" at bounding box center [275, 230] width 24 height 8
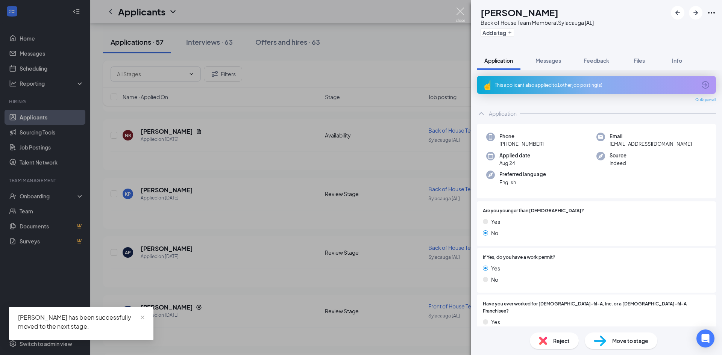
click at [463, 14] on img at bounding box center [460, 15] width 9 height 15
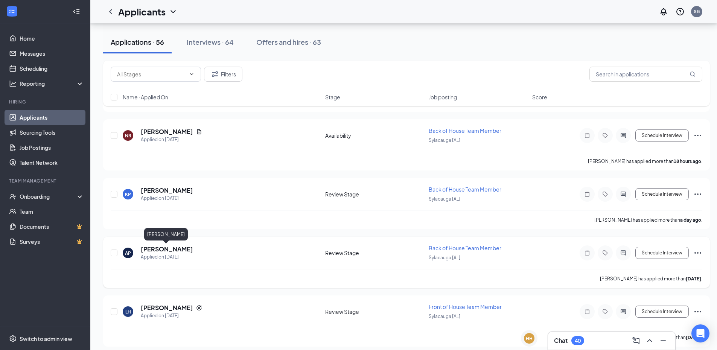
click at [173, 250] on h5 "abbie patterson" at bounding box center [167, 249] width 52 height 8
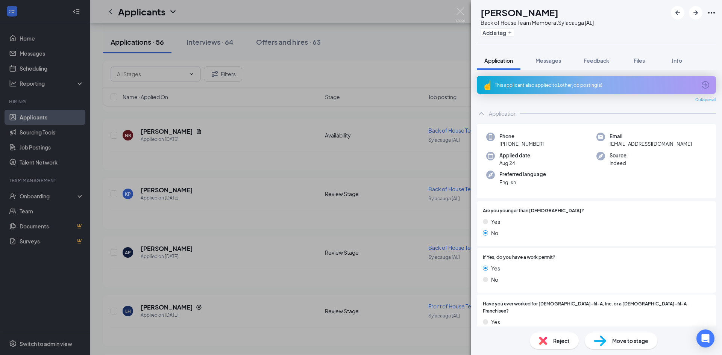
click at [540, 83] on div "This applicant also applied to 1 other job posting(s)" at bounding box center [596, 85] width 202 height 6
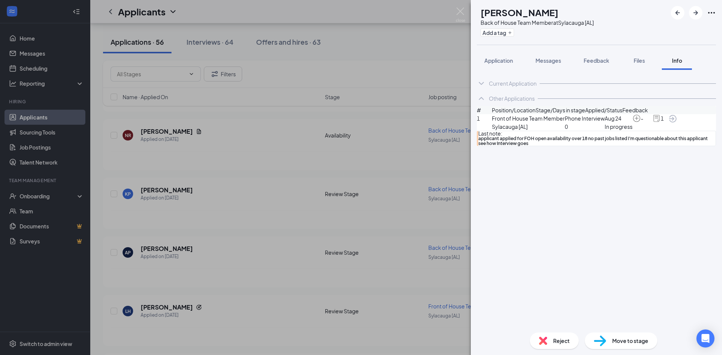
click at [666, 146] on span "applicant applied for FOH open availability over 18 no past jobs listed I'm que…" at bounding box center [596, 141] width 237 height 10
click at [596, 59] on span "Feedback" at bounding box center [597, 60] width 26 height 7
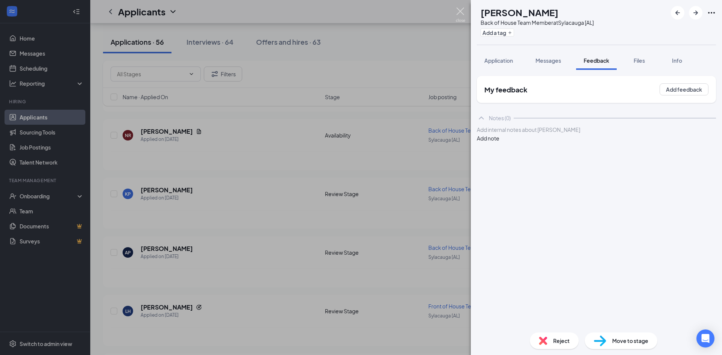
click at [460, 17] on img at bounding box center [460, 15] width 9 height 15
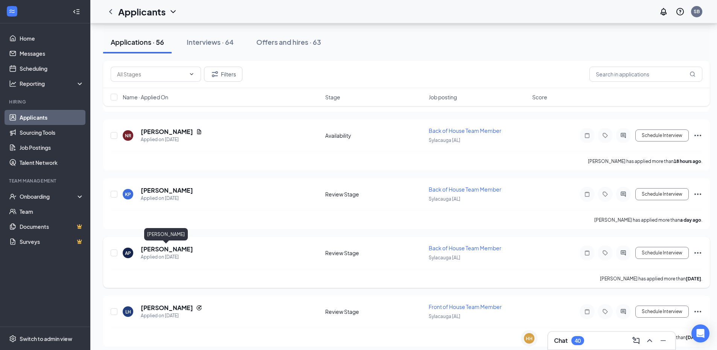
click at [172, 247] on h5 "abbie patterson" at bounding box center [167, 249] width 52 height 8
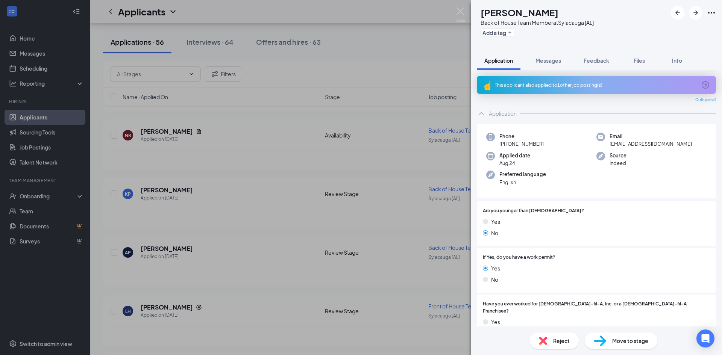
click at [543, 337] on img at bounding box center [543, 341] width 8 height 8
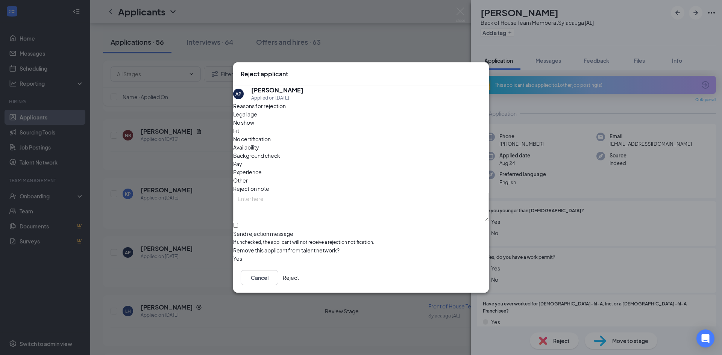
click at [299, 278] on button "Reject" at bounding box center [291, 277] width 16 height 15
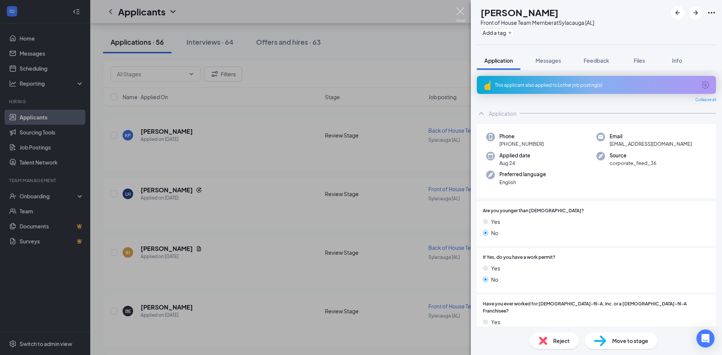
click at [463, 9] on img at bounding box center [460, 15] width 9 height 15
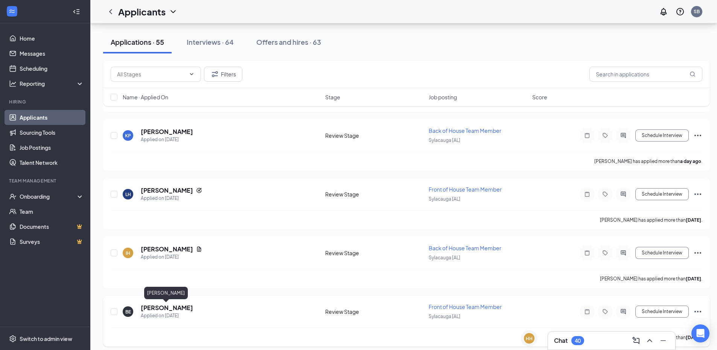
click at [164, 308] on h5 "Baylee Edwards" at bounding box center [167, 308] width 52 height 8
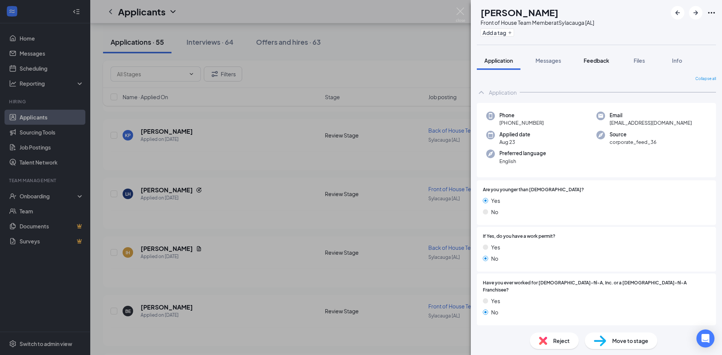
click at [599, 61] on span "Feedback" at bounding box center [597, 60] width 26 height 7
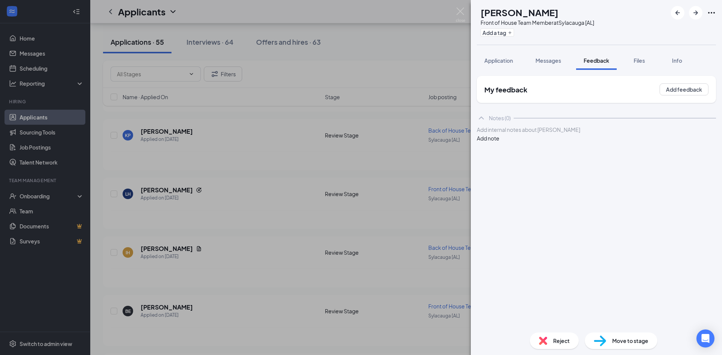
click at [499, 142] on button "Add note" at bounding box center [488, 138] width 23 height 8
click at [523, 134] on div at bounding box center [596, 130] width 238 height 8
click at [499, 142] on button "Add note" at bounding box center [488, 146] width 23 height 8
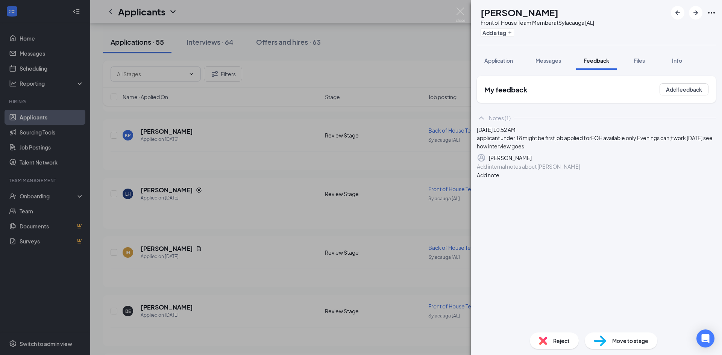
click at [626, 341] on span "Move to stage" at bounding box center [630, 341] width 36 height 8
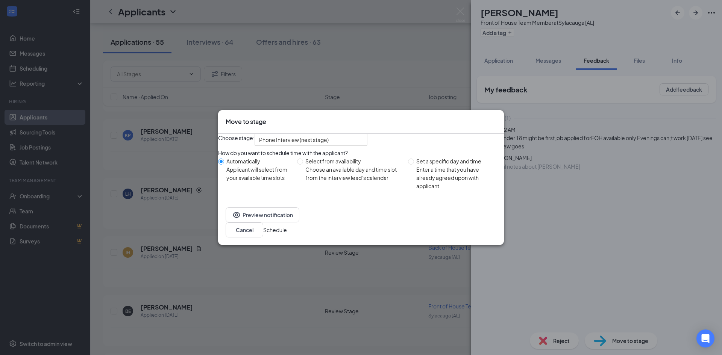
click at [287, 232] on button "Schedule" at bounding box center [275, 230] width 24 height 8
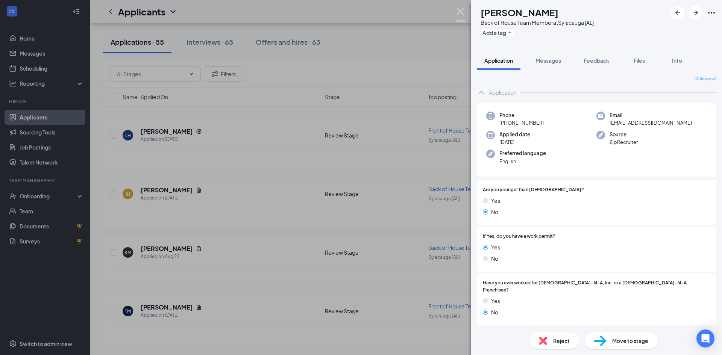
click at [460, 11] on img at bounding box center [460, 15] width 9 height 15
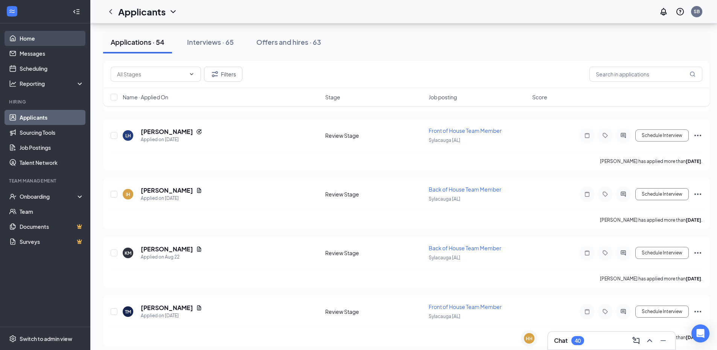
click at [43, 38] on link "Home" at bounding box center [52, 38] width 64 height 15
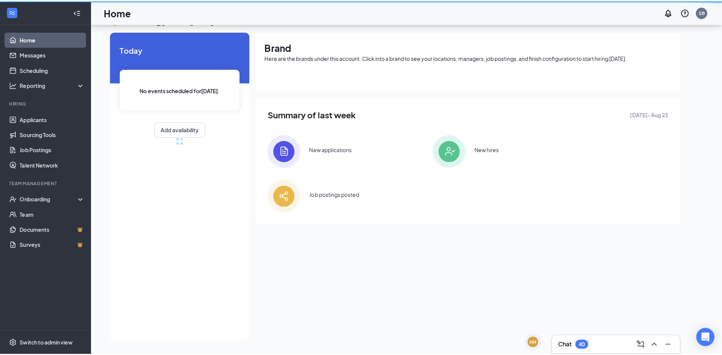
scroll to position [16, 0]
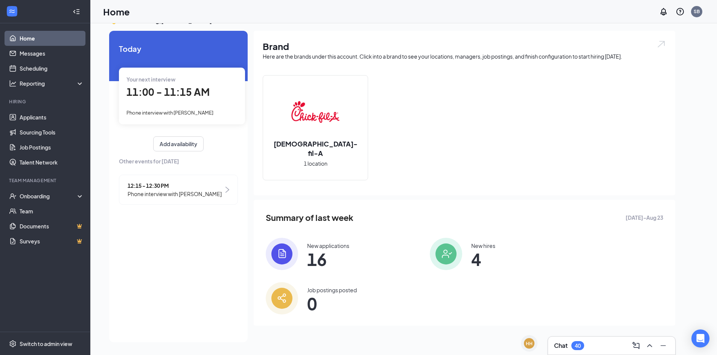
click at [165, 95] on span "11:00 - 11:15 AM" at bounding box center [167, 92] width 83 height 12
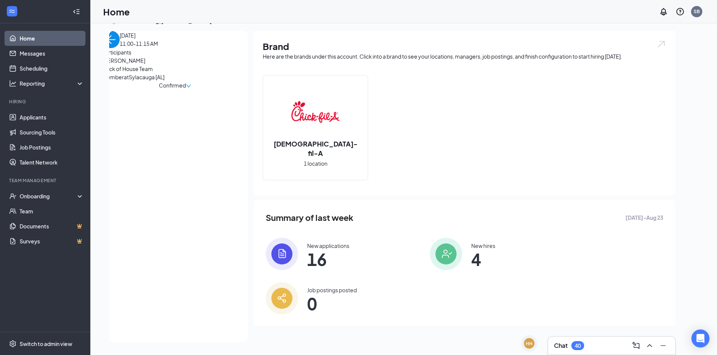
click at [132, 65] on span "Jacob Swain" at bounding box center [141, 60] width 79 height 8
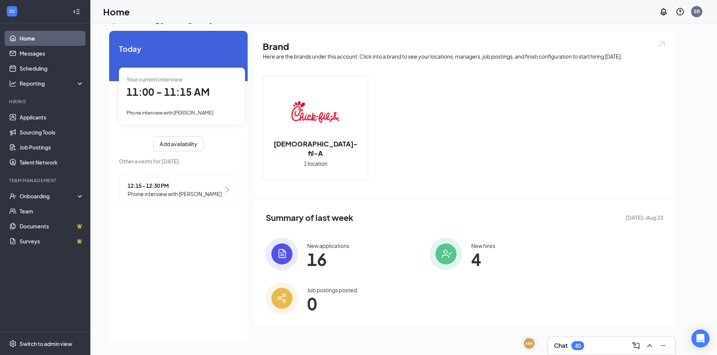
click at [187, 93] on span "11:00 - 11:15 AM" at bounding box center [167, 92] width 83 height 12
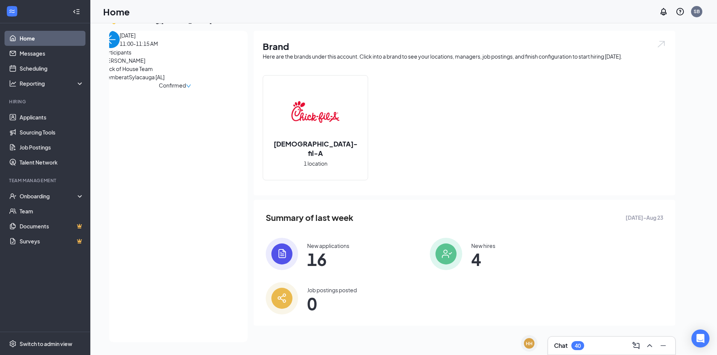
click at [149, 65] on span "Jacob Swain" at bounding box center [141, 60] width 79 height 8
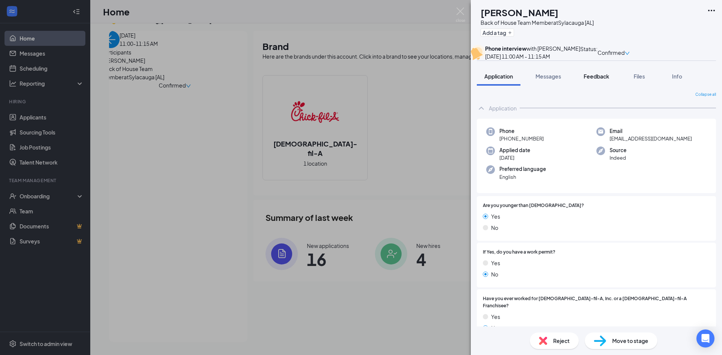
click at [596, 80] on span "Feedback" at bounding box center [597, 76] width 26 height 7
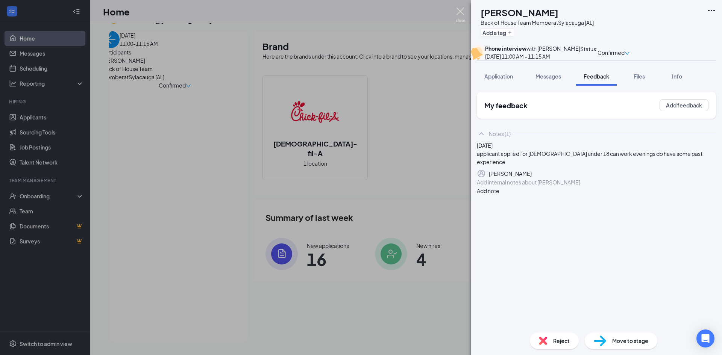
click at [458, 14] on img at bounding box center [460, 15] width 9 height 15
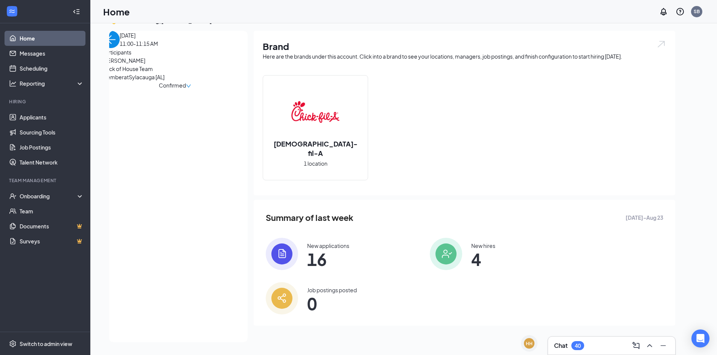
click at [120, 48] on img "back-button" at bounding box center [110, 39] width 17 height 17
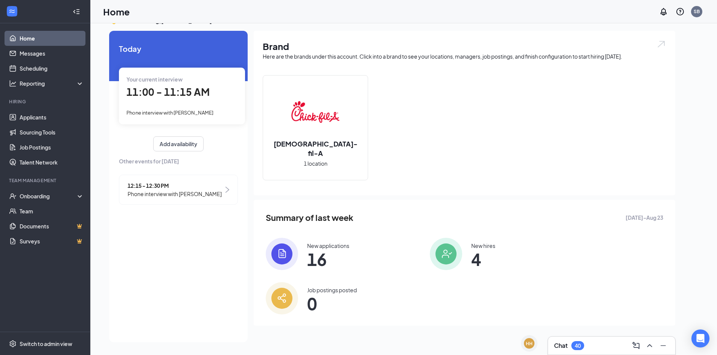
click at [146, 184] on span "12:15 - 12:30 PM" at bounding box center [175, 186] width 94 height 8
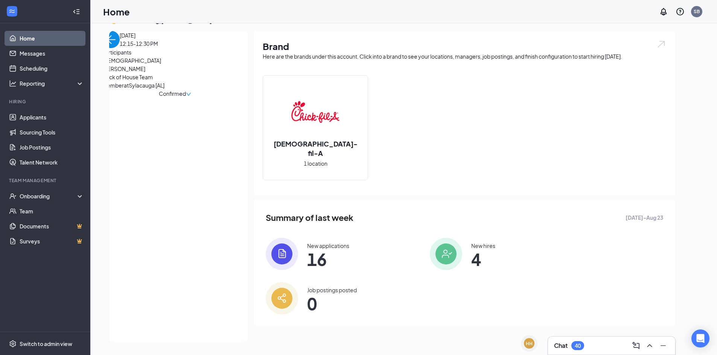
drag, startPoint x: 146, startPoint y: 88, endPoint x: 141, endPoint y: 81, distance: 8.4
click at [144, 73] on span "Christian White" at bounding box center [141, 64] width 79 height 17
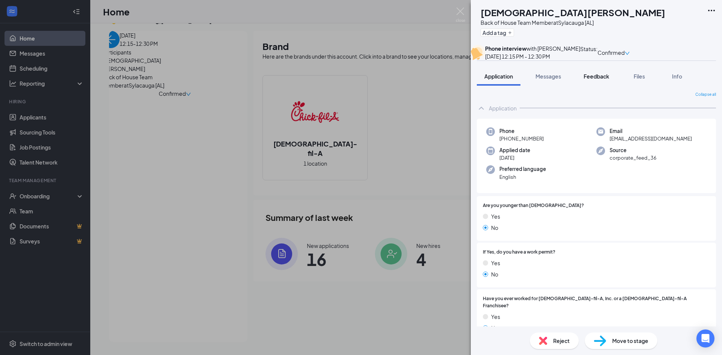
click at [600, 80] on span "Feedback" at bounding box center [597, 76] width 26 height 7
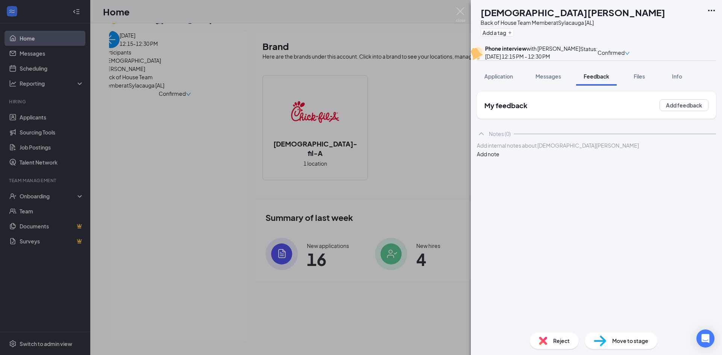
click at [499, 158] on button "Add note" at bounding box center [488, 154] width 23 height 8
click at [501, 158] on div "Add internal notes about Christian White Add note" at bounding box center [596, 149] width 239 height 17
click at [500, 150] on div at bounding box center [596, 146] width 238 height 8
click at [499, 158] on button "Add note" at bounding box center [488, 154] width 23 height 8
click at [580, 158] on div "applicant phone disconnected" at bounding box center [596, 154] width 239 height 8
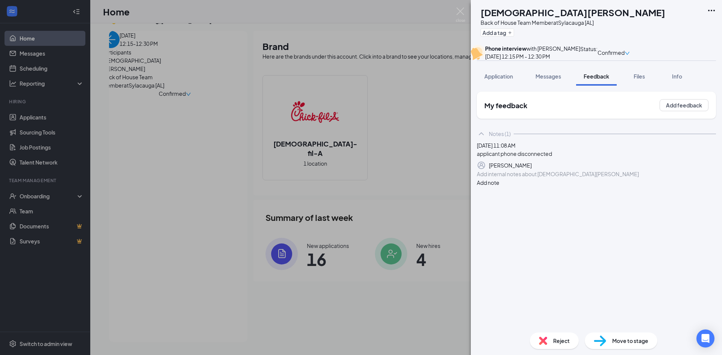
click at [580, 158] on div "applicant phone disconnected" at bounding box center [596, 154] width 239 height 8
click at [458, 12] on img at bounding box center [460, 15] width 9 height 15
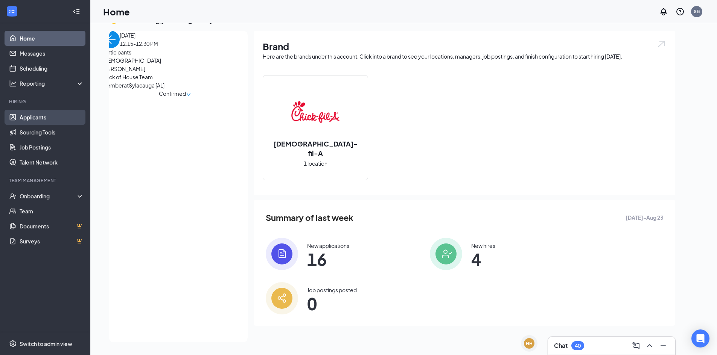
click at [51, 114] on link "Applicants" at bounding box center [52, 117] width 64 height 15
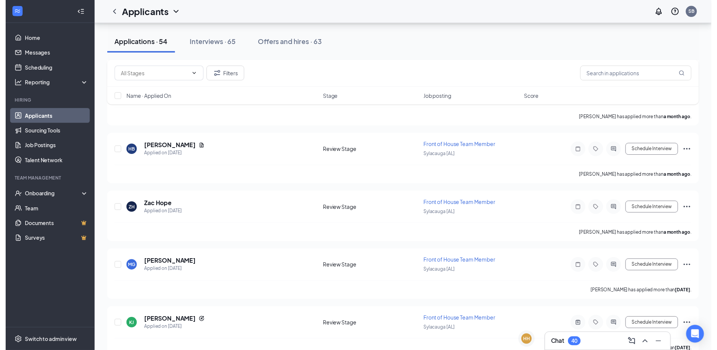
scroll to position [2961, 0]
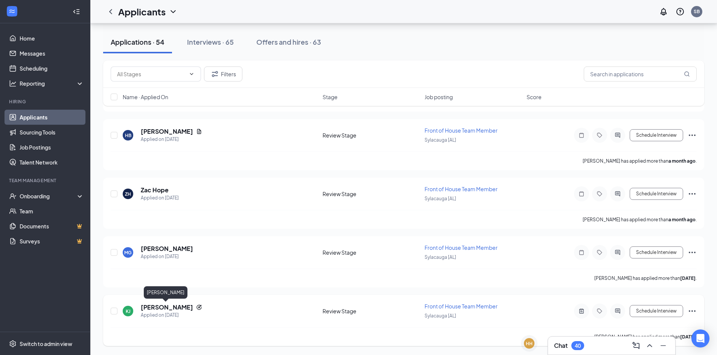
click at [171, 308] on h5 "Kayleigh Jones" at bounding box center [167, 308] width 52 height 8
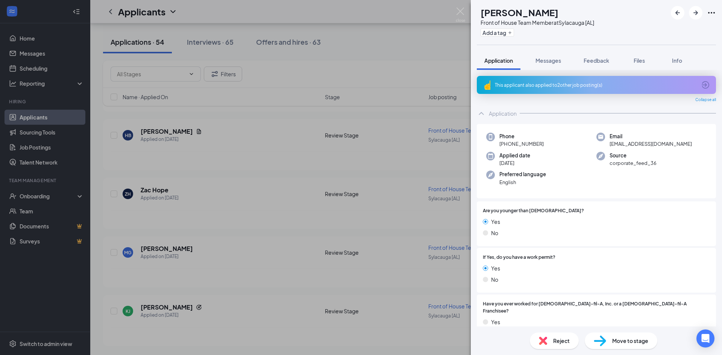
click at [604, 87] on div "This applicant also applied to 2 other job posting(s)" at bounding box center [596, 85] width 202 height 6
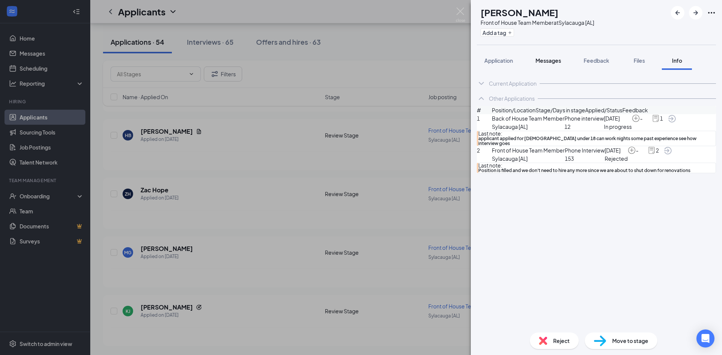
click at [539, 60] on span "Messages" at bounding box center [549, 60] width 26 height 7
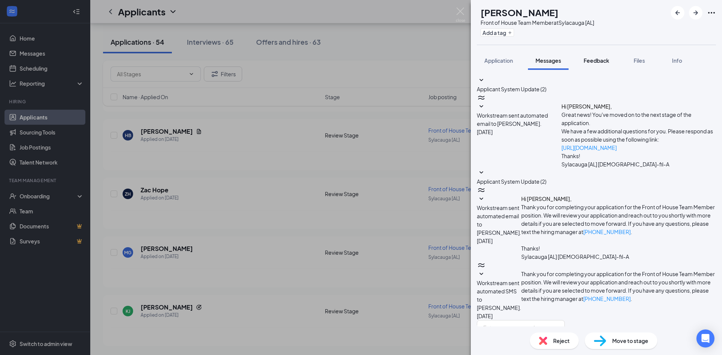
click at [599, 60] on span "Feedback" at bounding box center [597, 60] width 26 height 7
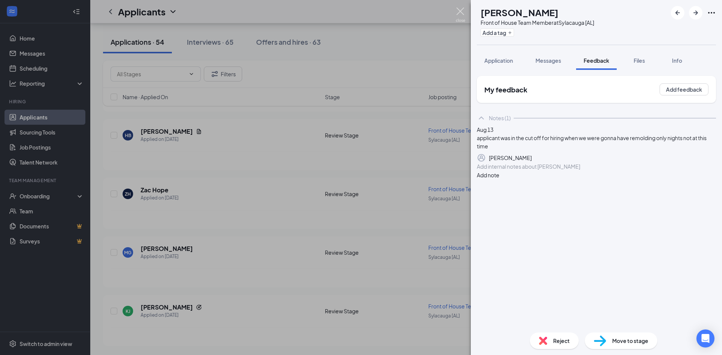
click at [458, 15] on img at bounding box center [460, 15] width 9 height 15
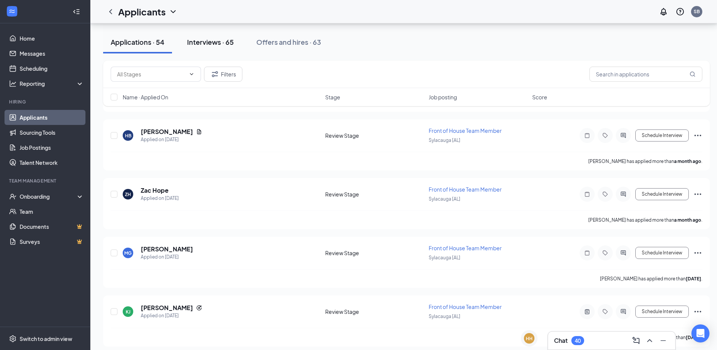
click at [203, 41] on div "Interviews · 65" at bounding box center [210, 41] width 47 height 9
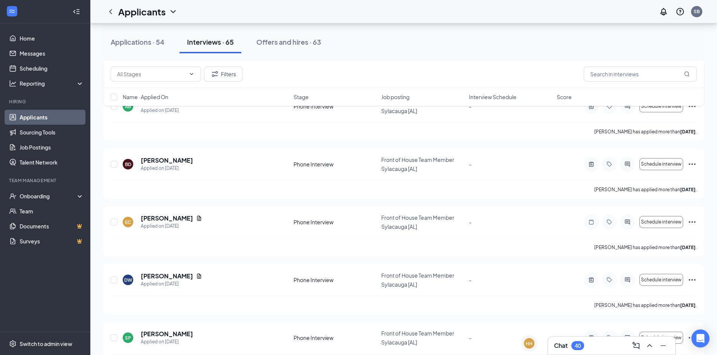
scroll to position [3508, 0]
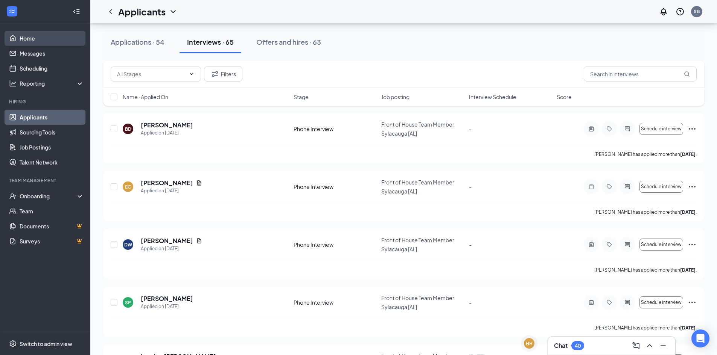
click at [51, 33] on link "Home" at bounding box center [52, 38] width 64 height 15
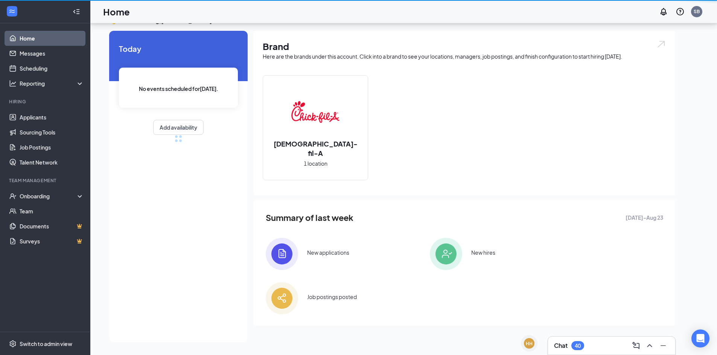
scroll to position [16, 0]
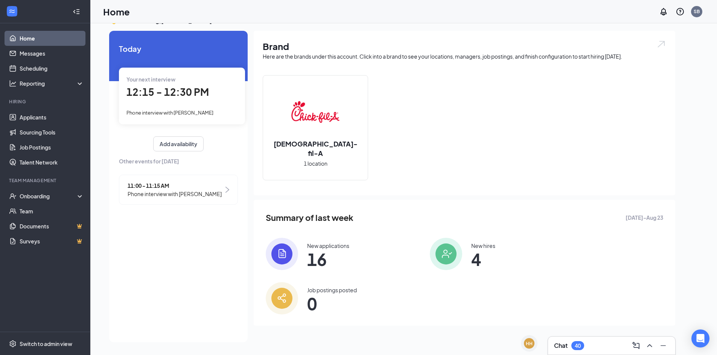
click at [163, 184] on span "11:00 - 11:15 AM" at bounding box center [175, 186] width 94 height 8
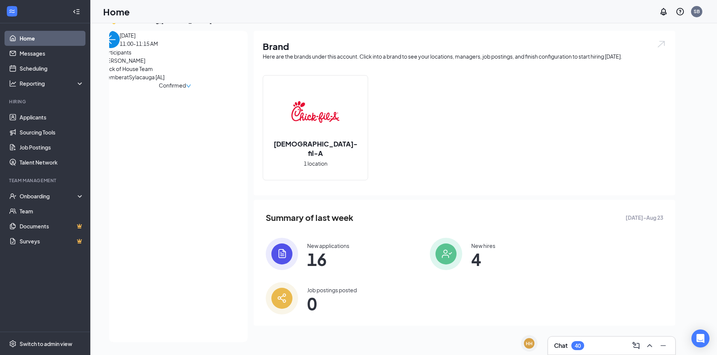
click at [137, 65] on span "Jacob Swain" at bounding box center [141, 60] width 79 height 8
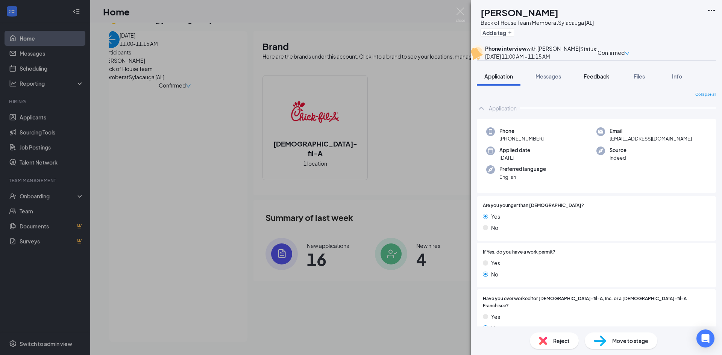
click at [593, 80] on span "Feedback" at bounding box center [597, 76] width 26 height 7
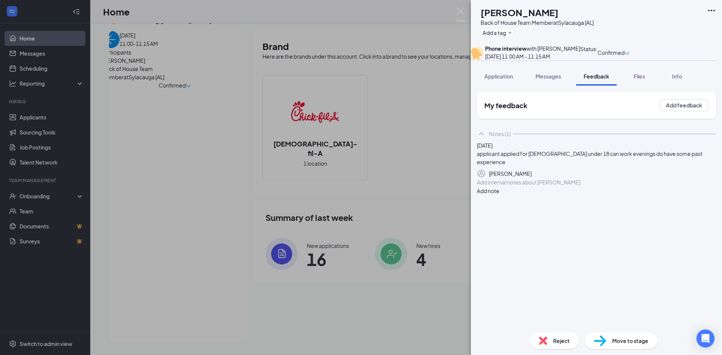
click at [499, 195] on button "Add note" at bounding box center [488, 191] width 23 height 8
drag, startPoint x: 515, startPoint y: 238, endPoint x: 509, endPoint y: 241, distance: 6.6
click at [513, 187] on div at bounding box center [596, 183] width 238 height 8
click at [499, 195] on button "Add note" at bounding box center [488, 191] width 23 height 8
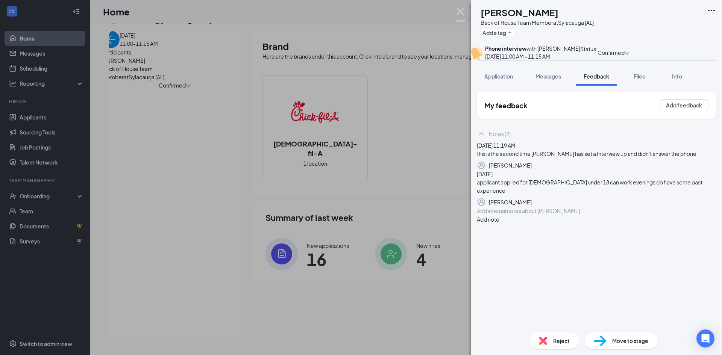
click at [462, 14] on img at bounding box center [460, 15] width 9 height 15
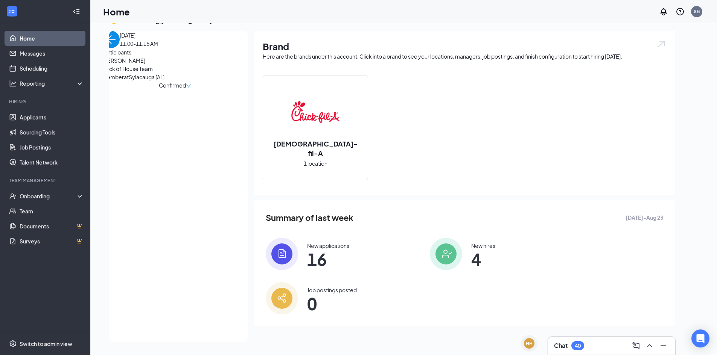
click at [120, 48] on img "back-button" at bounding box center [110, 39] width 17 height 17
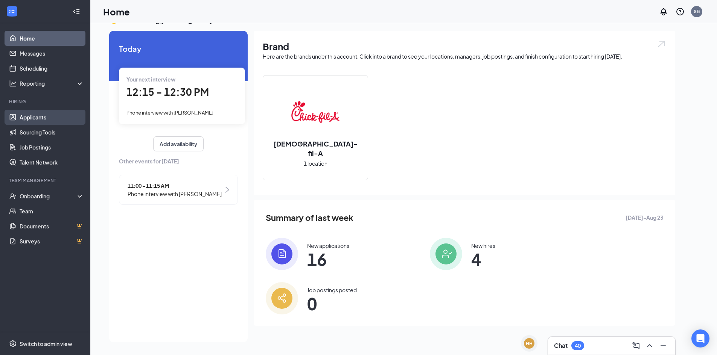
click at [72, 111] on link "Applicants" at bounding box center [52, 117] width 64 height 15
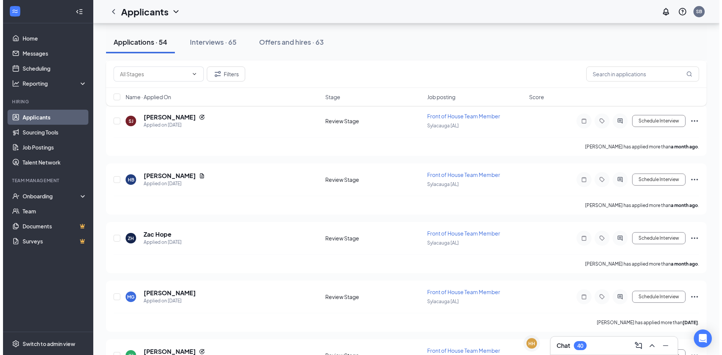
scroll to position [2961, 0]
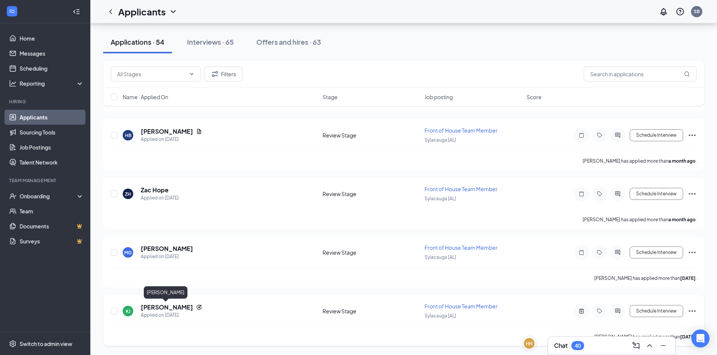
click at [166, 306] on h5 "Kayleigh Jones" at bounding box center [167, 308] width 52 height 8
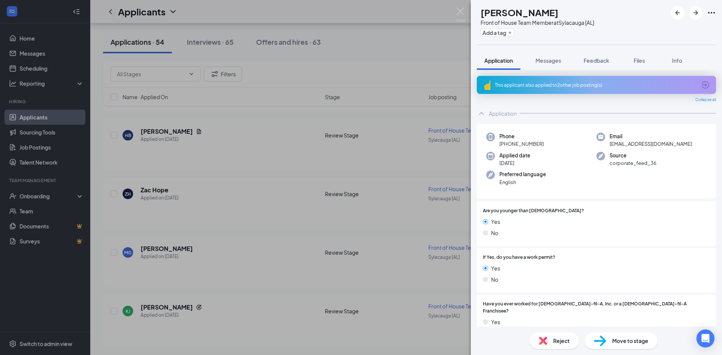
click at [603, 81] on div "This applicant also applied to 2 other job posting(s)" at bounding box center [596, 85] width 239 height 18
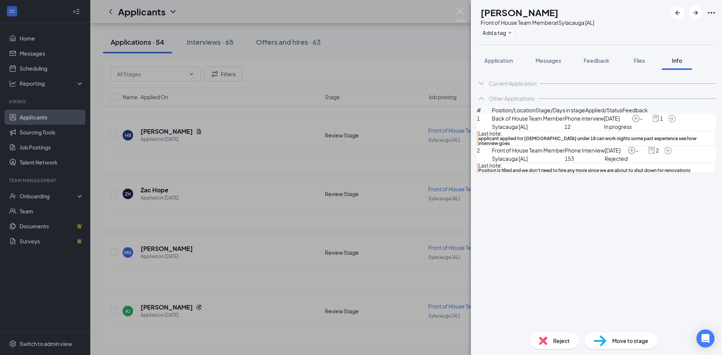
click at [660, 123] on img at bounding box center [656, 118] width 8 height 8
click at [677, 123] on icon "ArrowCircle" at bounding box center [672, 118] width 9 height 9
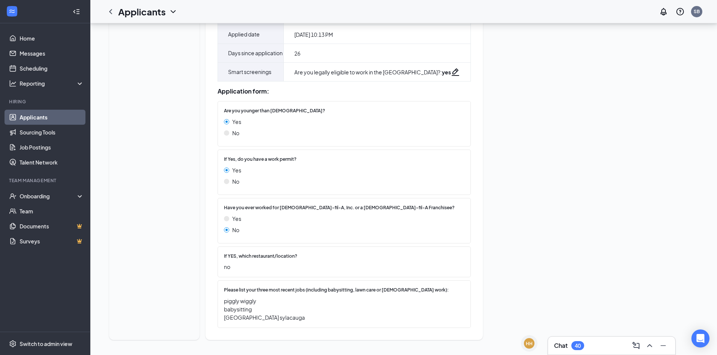
scroll to position [167, 0]
click at [33, 113] on link "Applicants" at bounding box center [52, 117] width 64 height 15
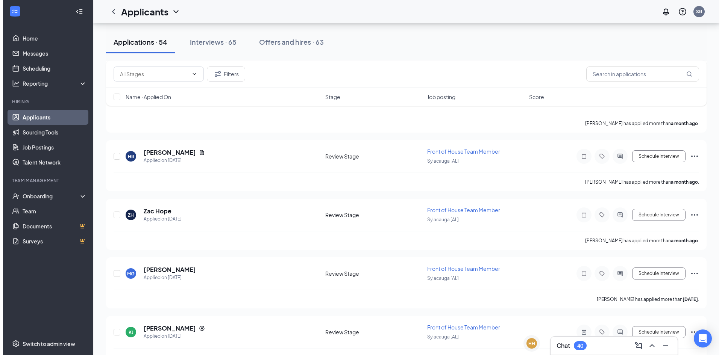
scroll to position [2961, 0]
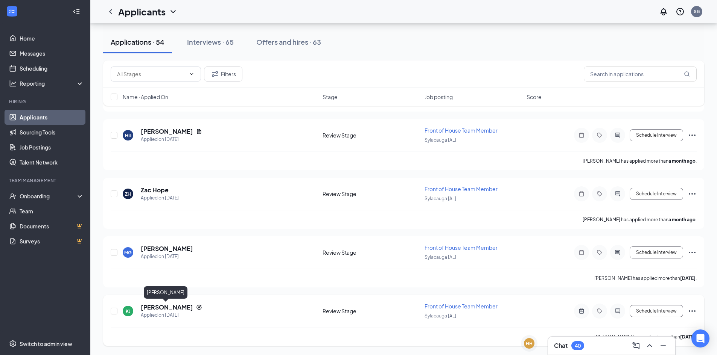
click at [160, 306] on h5 "Kayleigh Jones" at bounding box center [167, 308] width 52 height 8
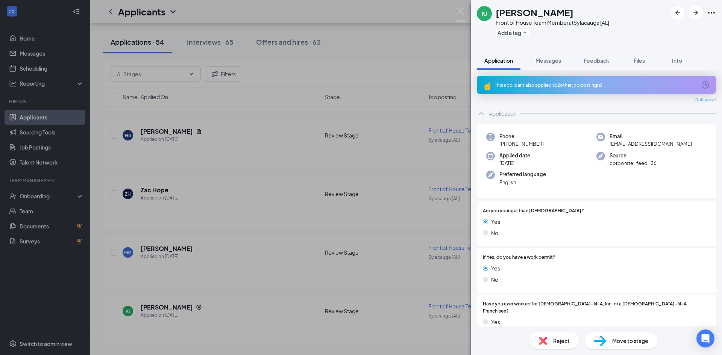
click at [582, 83] on div "This applicant also applied to 2 other job posting(s)" at bounding box center [596, 85] width 202 height 6
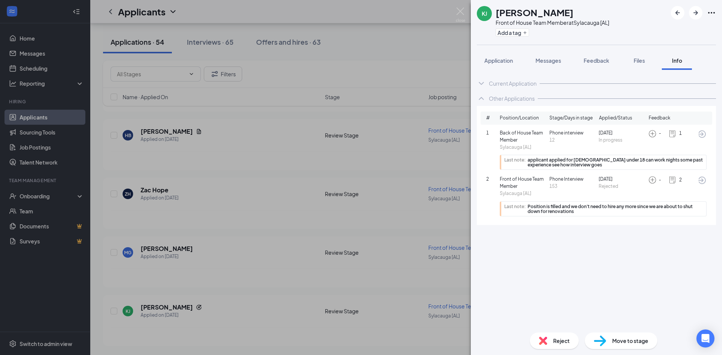
click at [704, 133] on icon "ArrowCircle" at bounding box center [702, 134] width 9 height 9
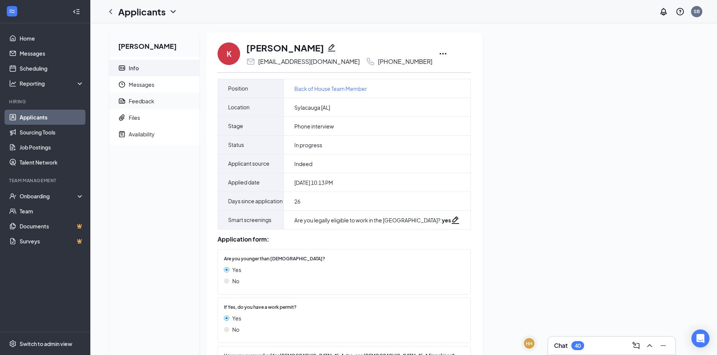
click at [137, 99] on div "Feedback" at bounding box center [142, 101] width 26 height 8
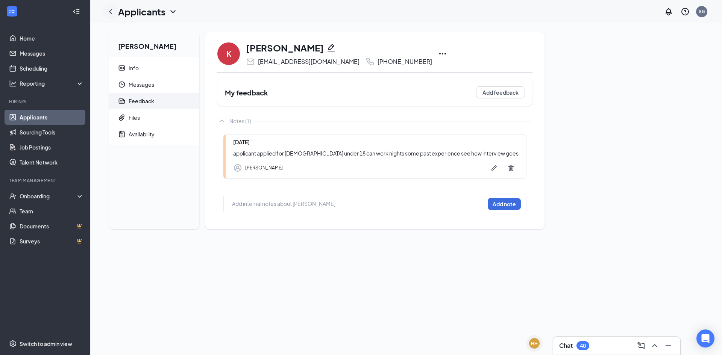
click at [109, 9] on icon "ChevronLeft" at bounding box center [110, 11] width 9 height 9
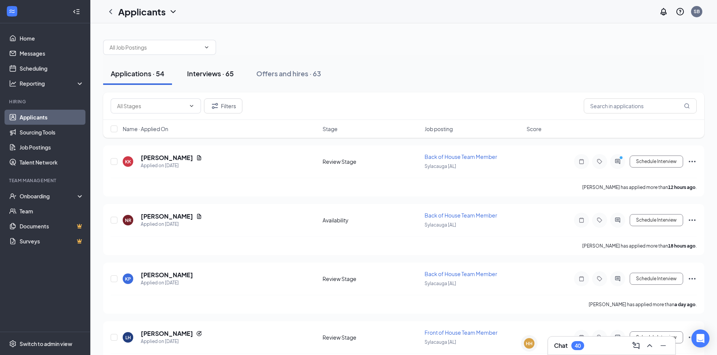
click at [202, 72] on div "Interviews · 65" at bounding box center [210, 73] width 47 height 9
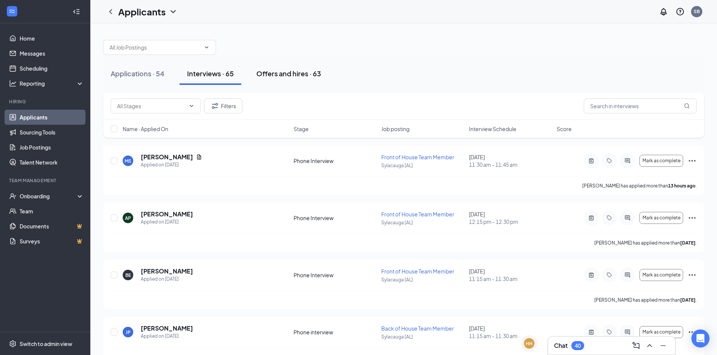
click at [284, 74] on div "Offers and hires · 63" at bounding box center [288, 73] width 65 height 9
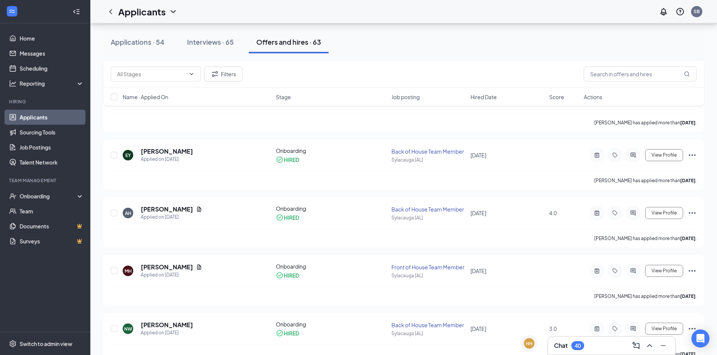
scroll to position [1736, 0]
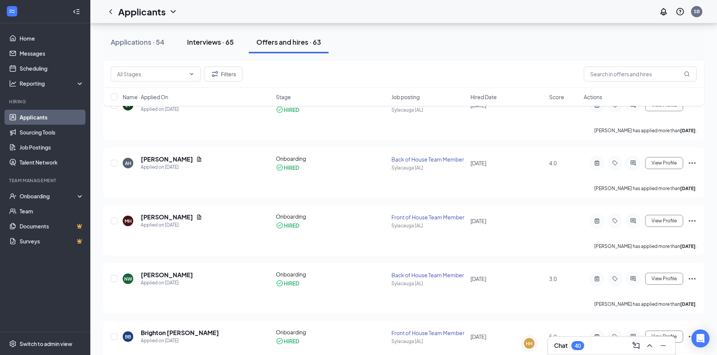
click at [197, 41] on div "Interviews · 65" at bounding box center [210, 41] width 47 height 9
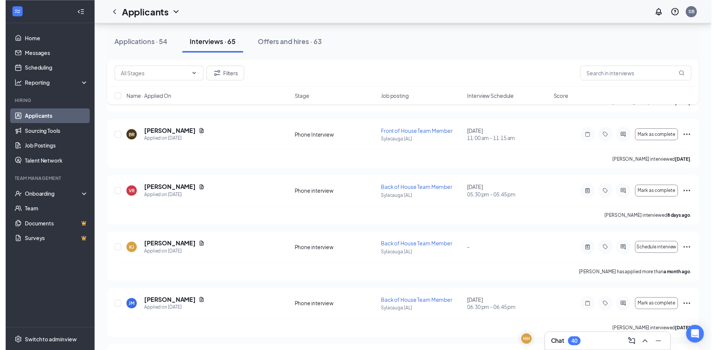
scroll to position [1345, 0]
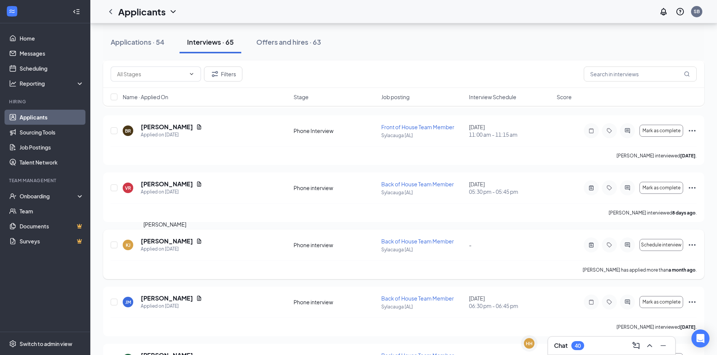
click at [167, 239] on h5 "kayleigh jones" at bounding box center [167, 241] width 52 height 8
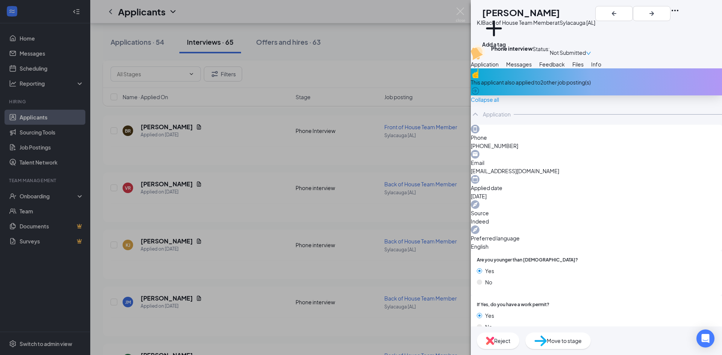
click at [565, 68] on span "Feedback" at bounding box center [552, 64] width 26 height 7
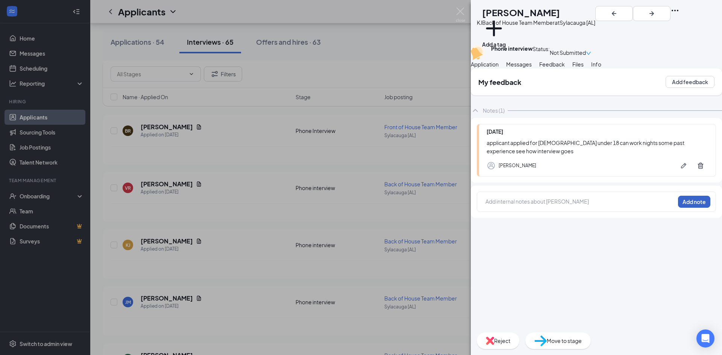
click at [683, 208] on button "Add note" at bounding box center [694, 202] width 32 height 12
click at [522, 206] on div at bounding box center [580, 202] width 189 height 8
click at [696, 208] on button "Add note" at bounding box center [694, 202] width 32 height 12
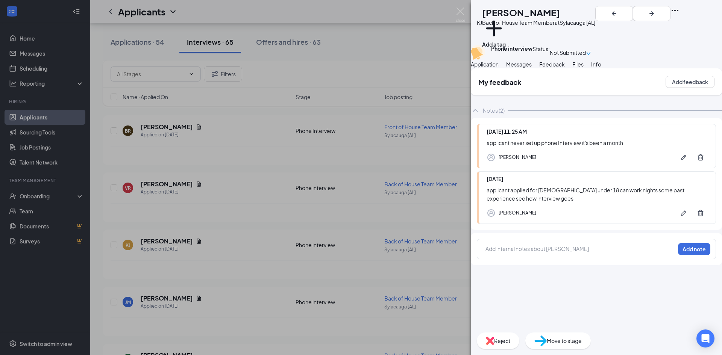
click at [510, 338] on span "Reject" at bounding box center [502, 341] width 16 height 8
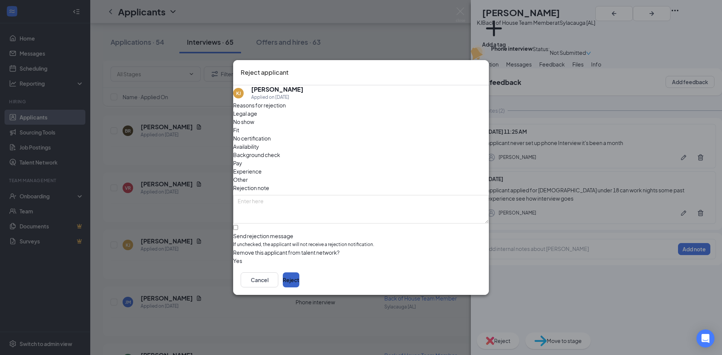
click at [299, 278] on button "Reject" at bounding box center [291, 280] width 17 height 15
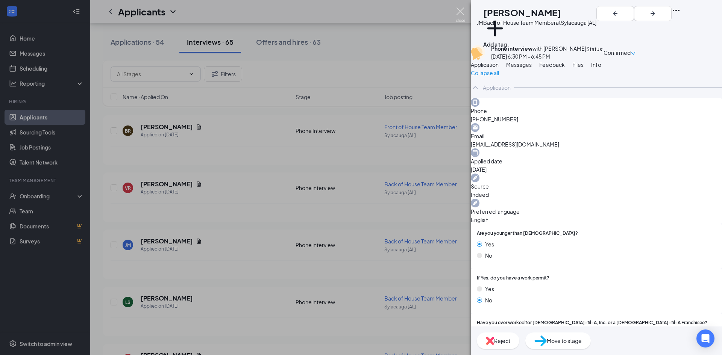
click at [462, 8] on img at bounding box center [460, 15] width 9 height 15
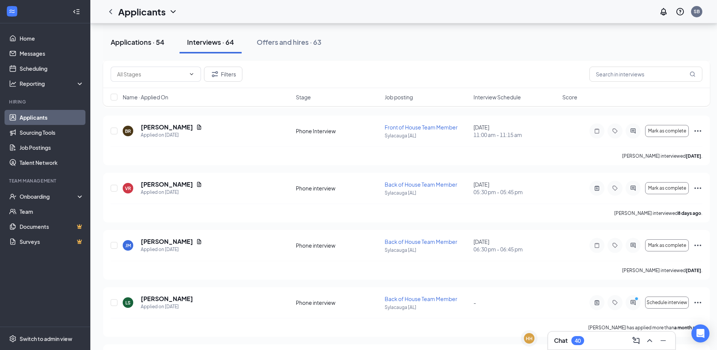
click at [140, 43] on div "Applications · 54" at bounding box center [138, 41] width 54 height 9
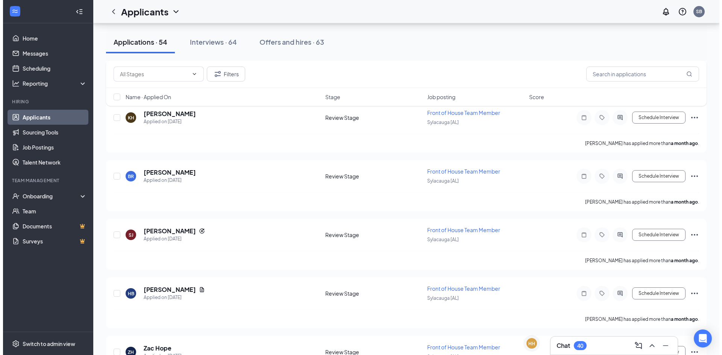
scroll to position [2961, 0]
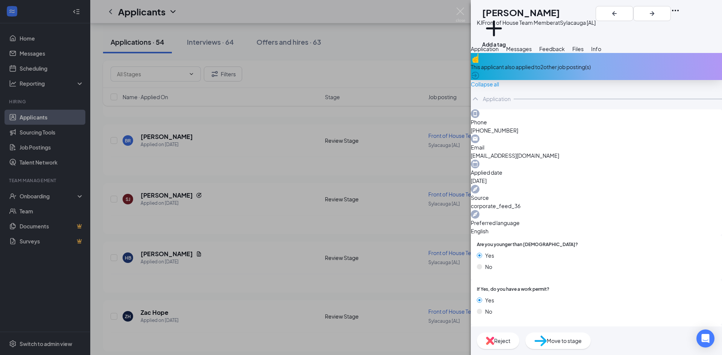
drag, startPoint x: 596, startPoint y: 58, endPoint x: 591, endPoint y: 61, distance: 5.6
click at [565, 52] on span "Feedback" at bounding box center [552, 49] width 26 height 7
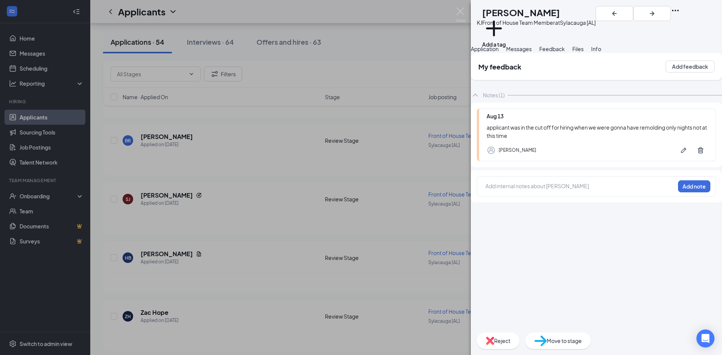
click at [510, 342] on span "Reject" at bounding box center [502, 341] width 16 height 8
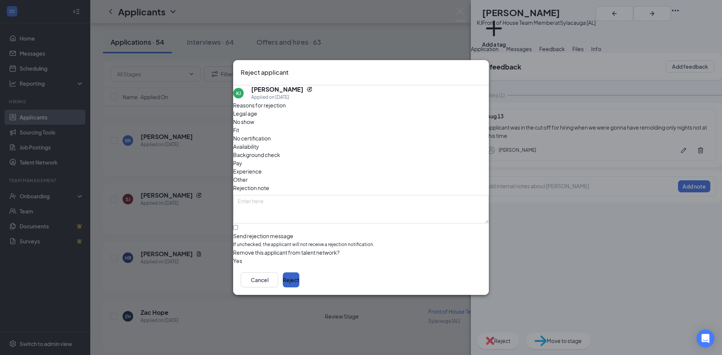
click at [299, 276] on button "Reject" at bounding box center [291, 280] width 17 height 15
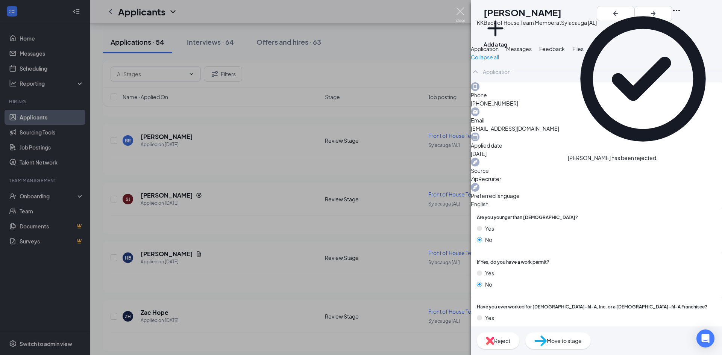
click at [462, 14] on img at bounding box center [460, 15] width 9 height 15
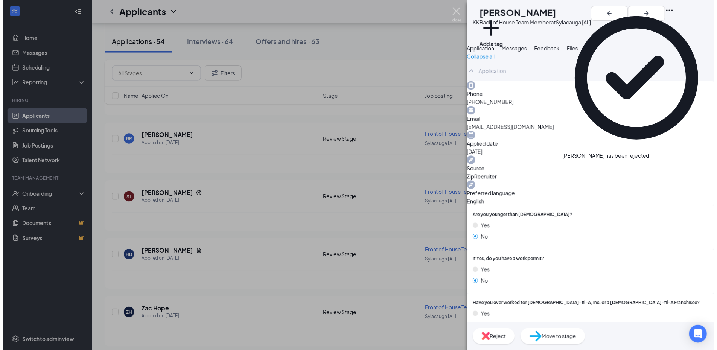
scroll to position [2903, 0]
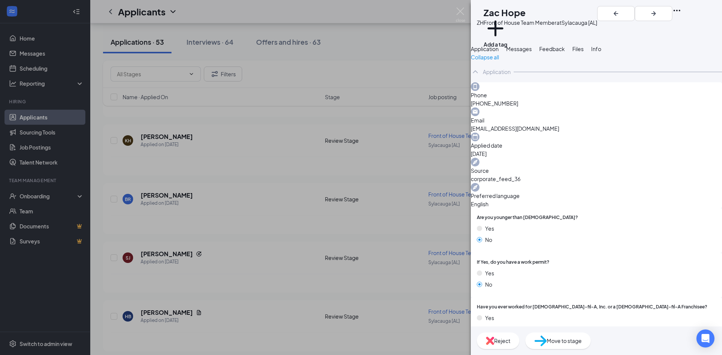
click at [565, 52] on span "Feedback" at bounding box center [552, 49] width 26 height 7
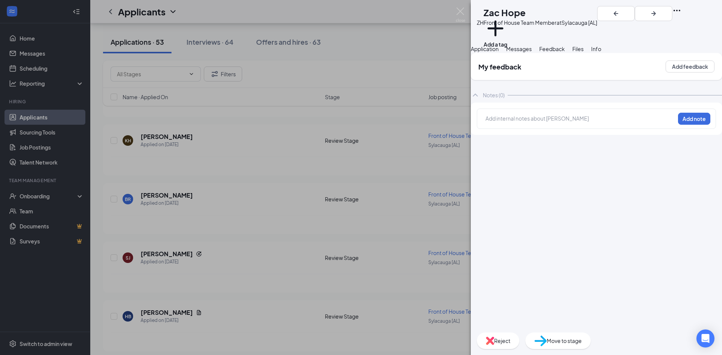
click at [532, 52] on span "Messages" at bounding box center [519, 49] width 26 height 7
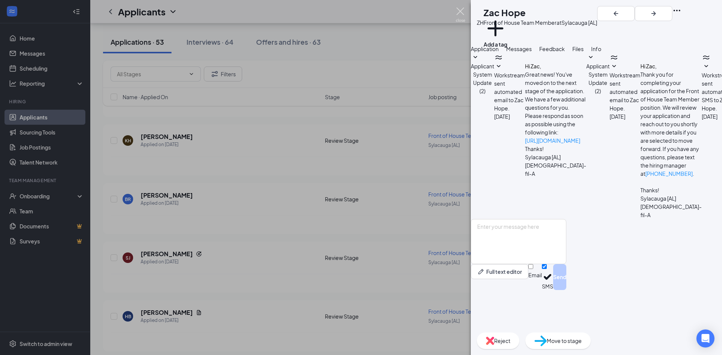
click at [460, 13] on img at bounding box center [460, 15] width 9 height 15
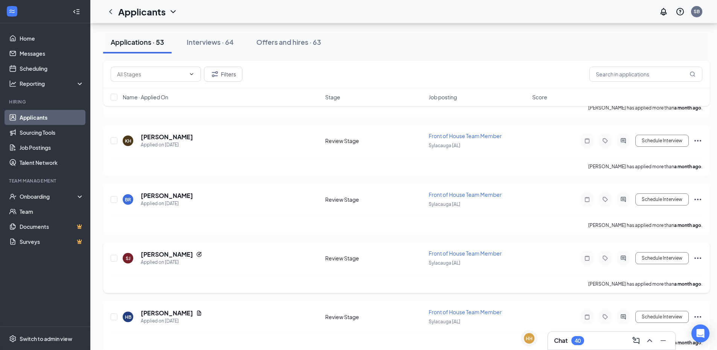
click at [255, 250] on div "SJ Sanaiyah Johnson Applied on Jul 14" at bounding box center [222, 258] width 198 height 16
click at [202, 43] on div "Interviews · 64" at bounding box center [210, 41] width 47 height 9
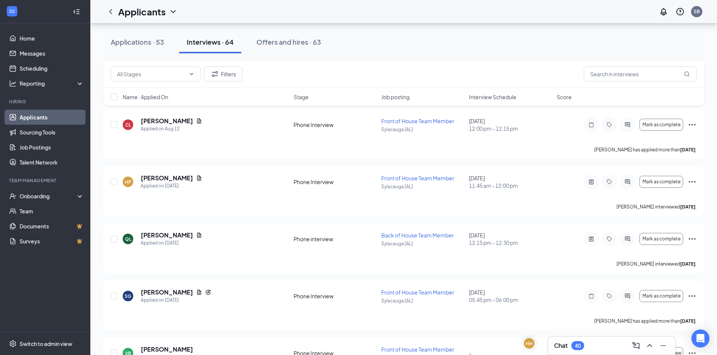
scroll to position [791, 0]
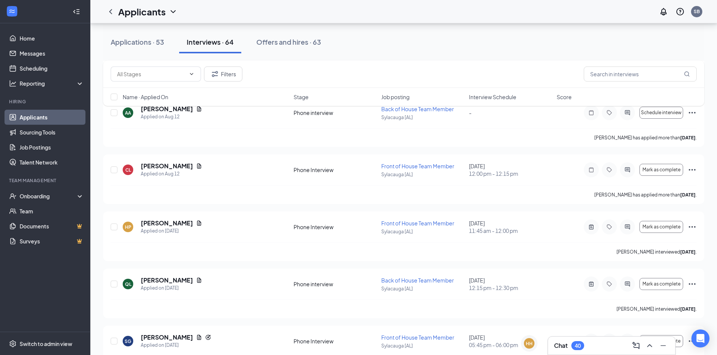
click at [715, 8] on div "Applicants SB" at bounding box center [403, 11] width 626 height 23
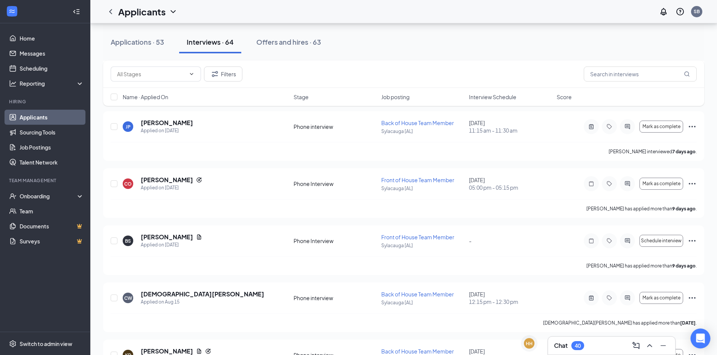
scroll to position [216, 0]
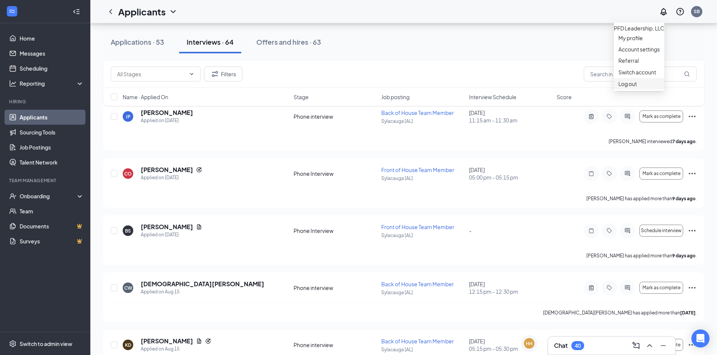
click at [624, 88] on div "Log out" at bounding box center [638, 84] width 41 height 8
